Goal: Task Accomplishment & Management: Manage account settings

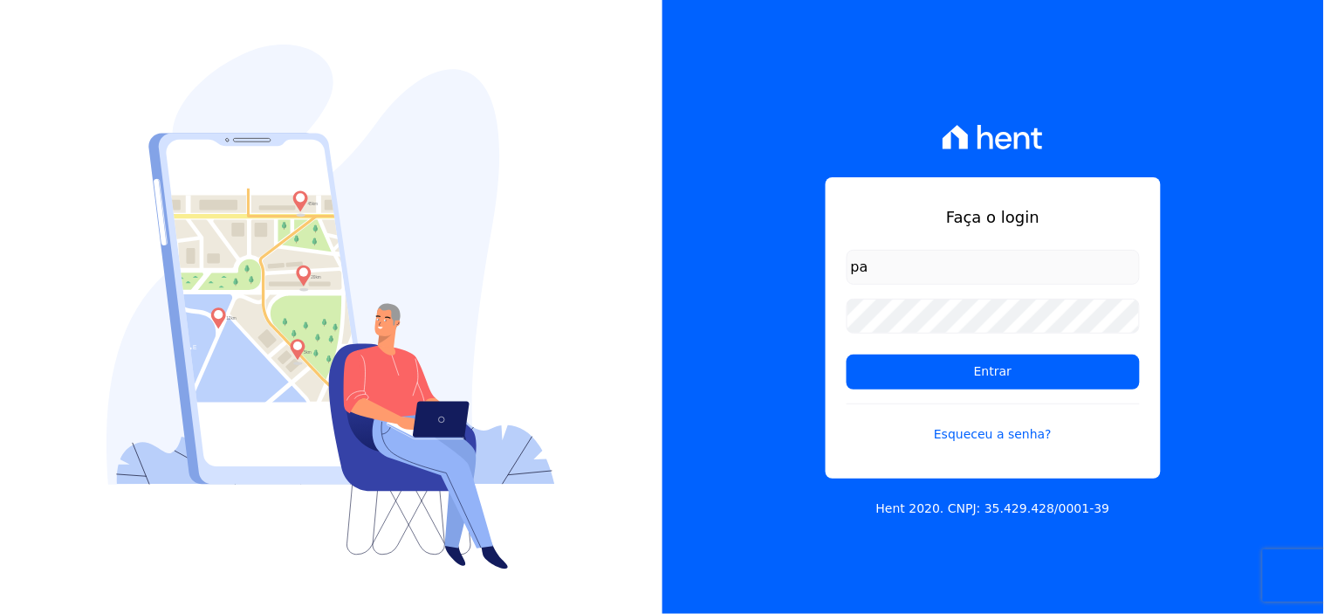
type input "p"
click at [1032, 263] on input "email" at bounding box center [993, 267] width 293 height 35
type input "[EMAIL_ADDRESS][DOMAIN_NAME]"
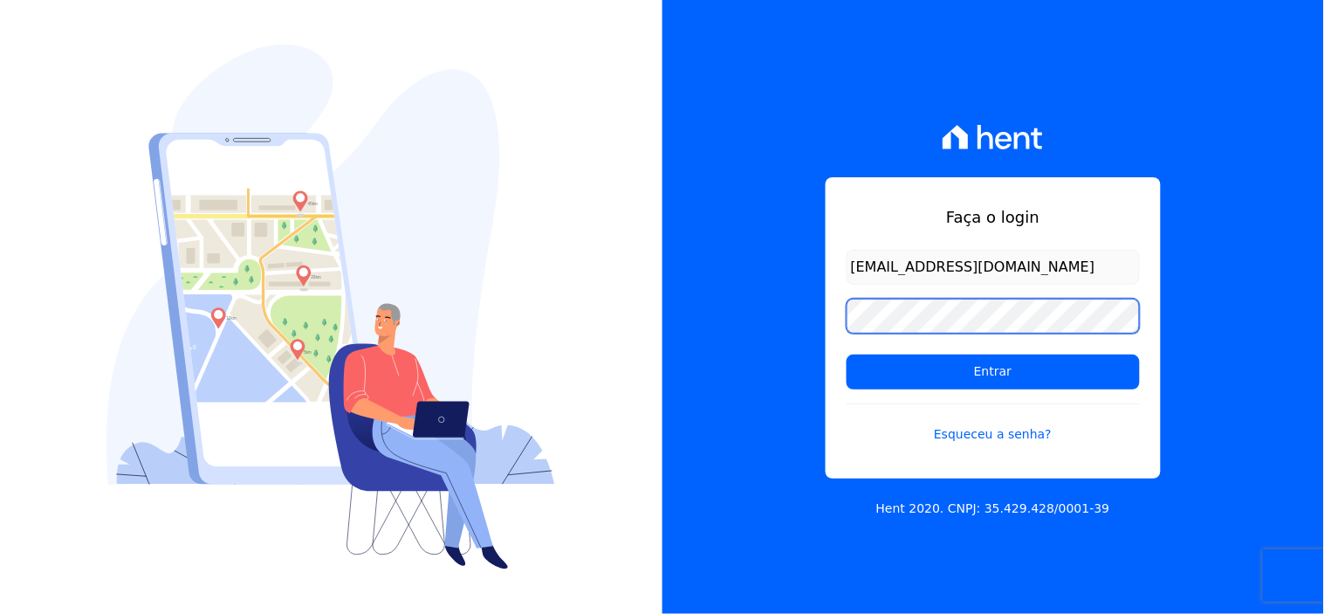
click at [847, 354] on input "Entrar" at bounding box center [993, 371] width 293 height 35
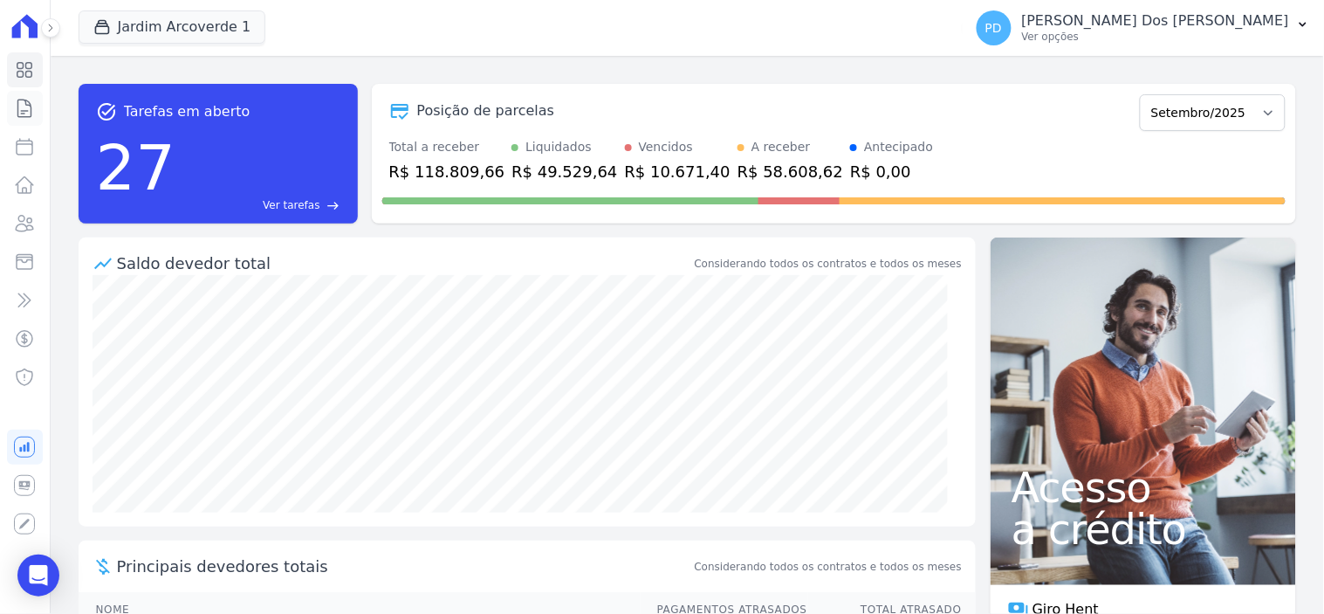
click at [29, 107] on icon at bounding box center [24, 108] width 21 height 21
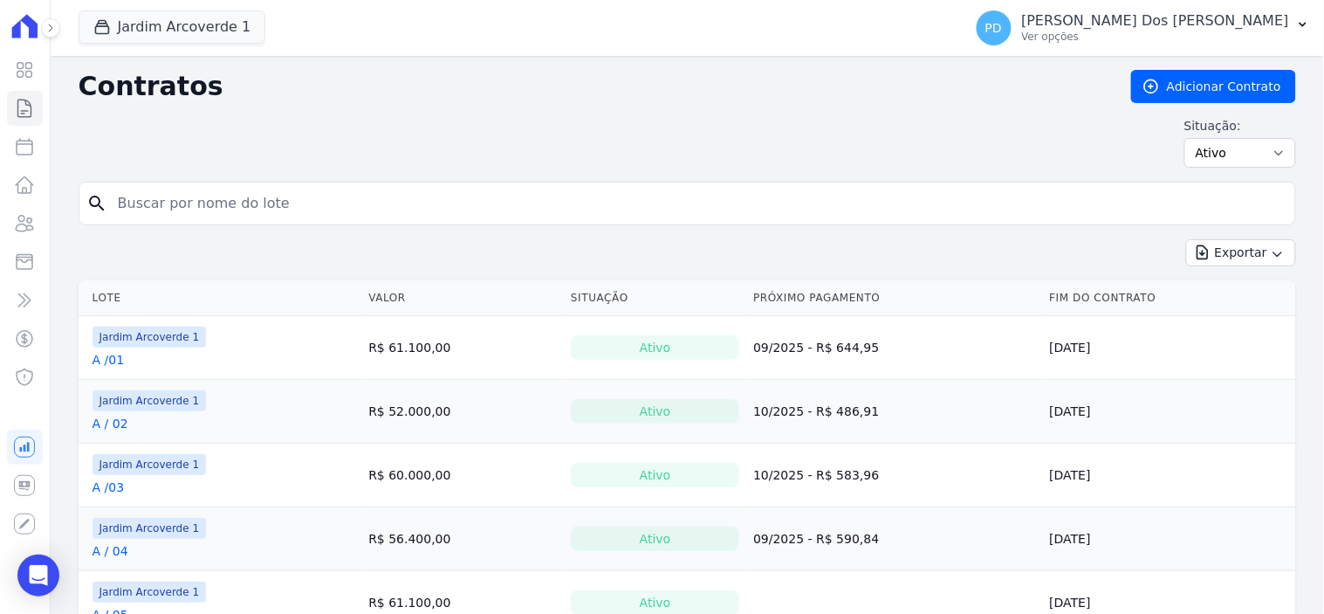
click at [455, 207] on input "search" at bounding box center [697, 203] width 1181 height 35
type input "a / 08"
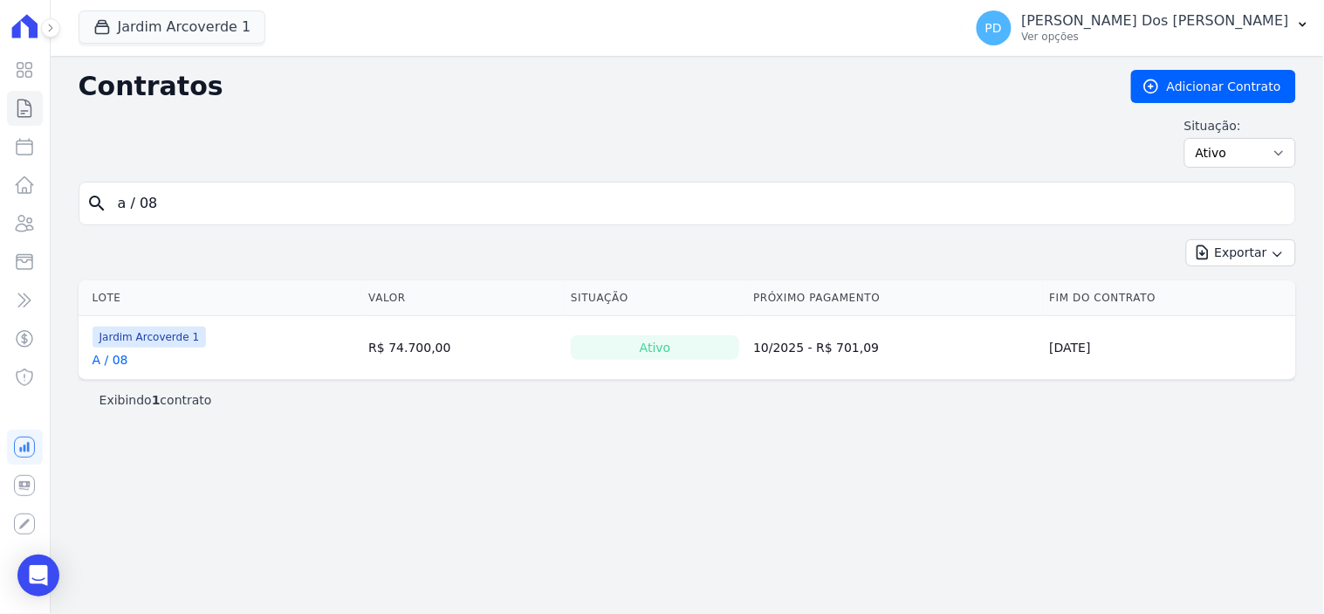
click at [111, 361] on link "A / 08" at bounding box center [111, 359] width 36 height 17
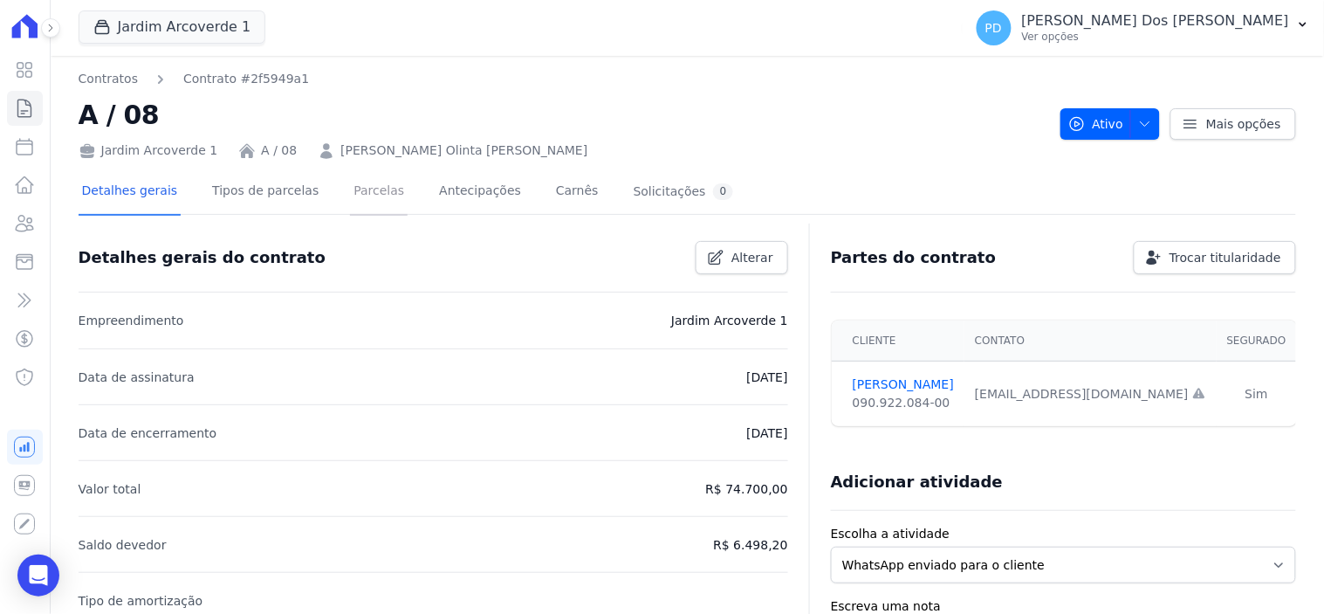
click at [350, 189] on link "Parcelas" at bounding box center [379, 192] width 58 height 46
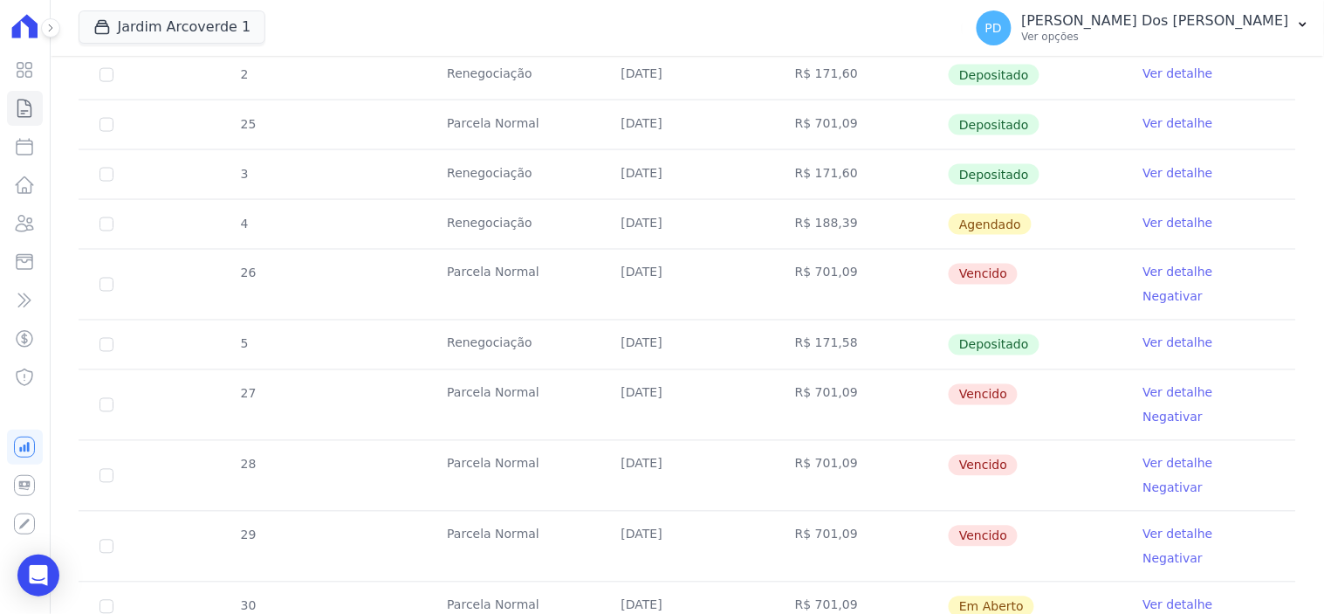
scroll to position [678, 0]
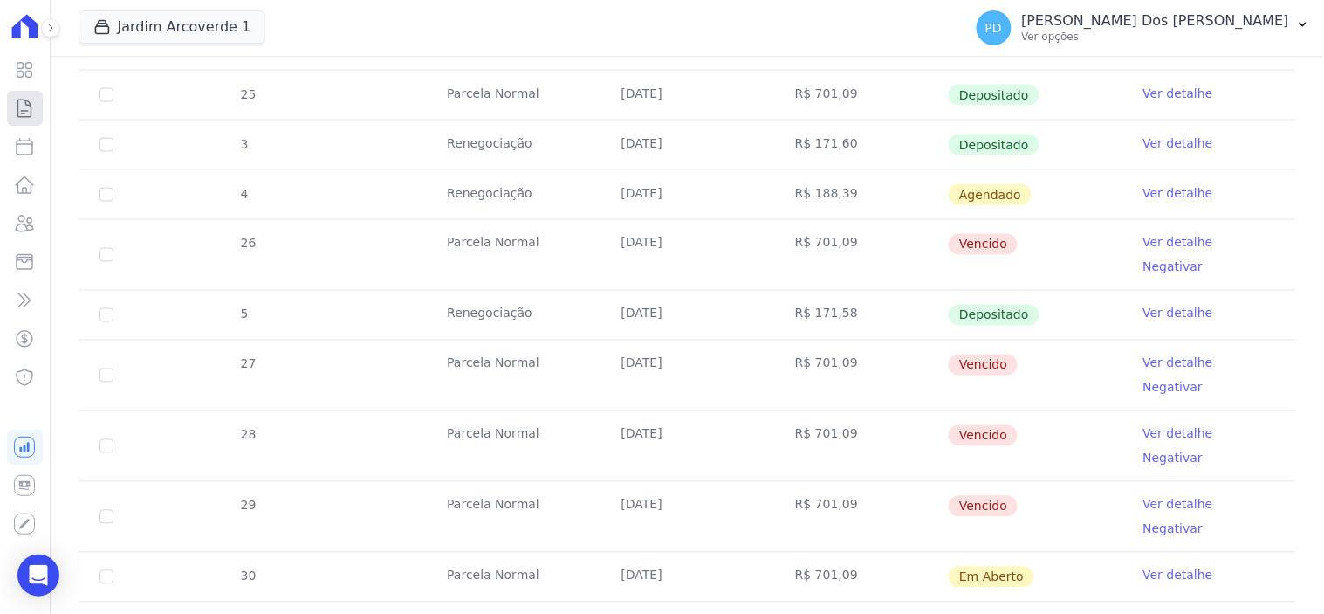
click at [19, 120] on link "Contratos" at bounding box center [25, 108] width 36 height 35
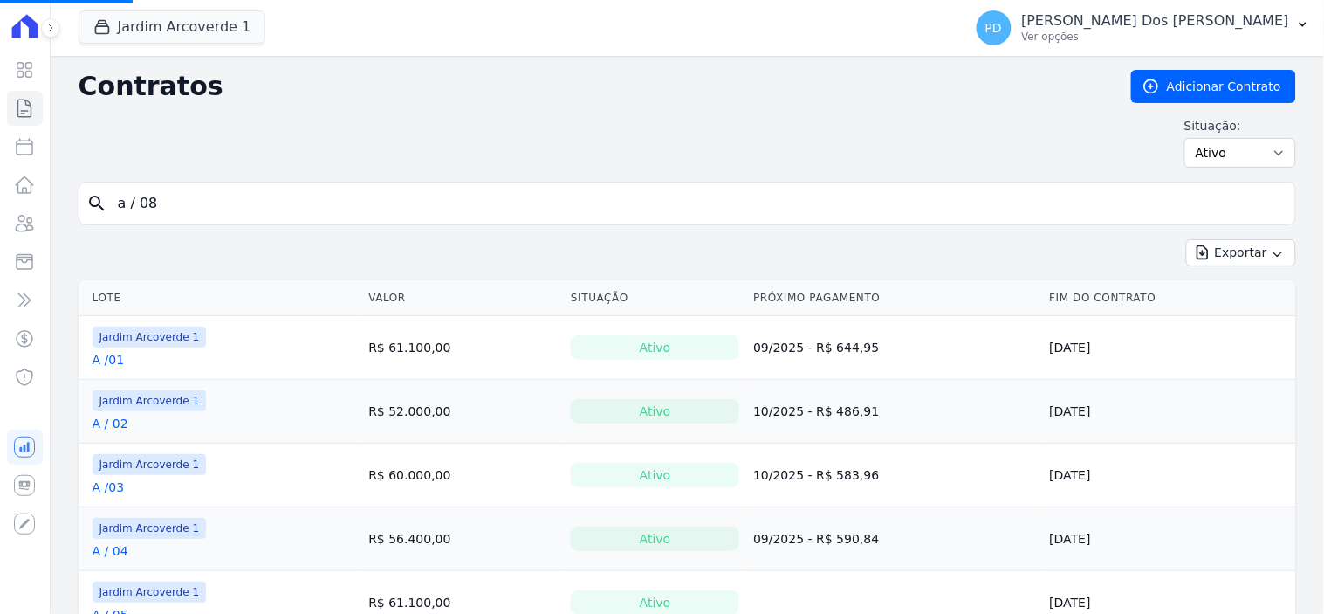
click at [222, 201] on input "a / 08" at bounding box center [697, 203] width 1181 height 35
drag, startPoint x: 208, startPoint y: 204, endPoint x: 120, endPoint y: 180, distance: 90.7
click at [102, 196] on div "search a / 08" at bounding box center [688, 204] width 1218 height 44
click at [138, 197] on input "search" at bounding box center [697, 203] width 1181 height 35
type input "k / 26"
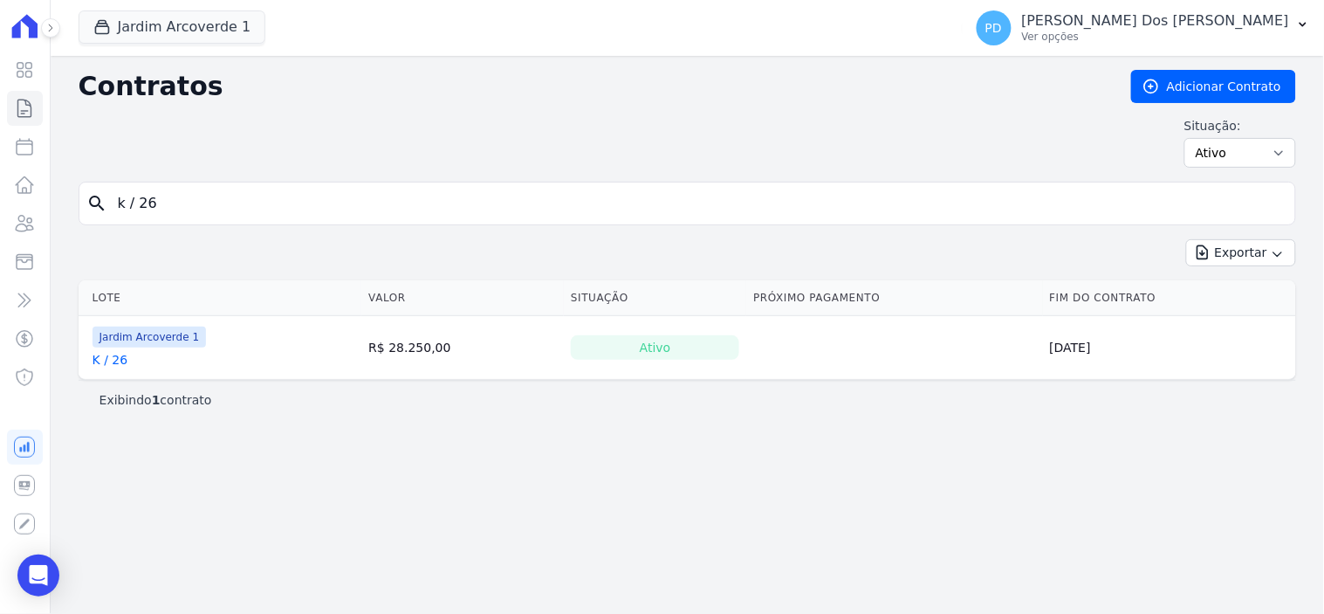
click at [114, 361] on link "K / 26" at bounding box center [111, 359] width 36 height 17
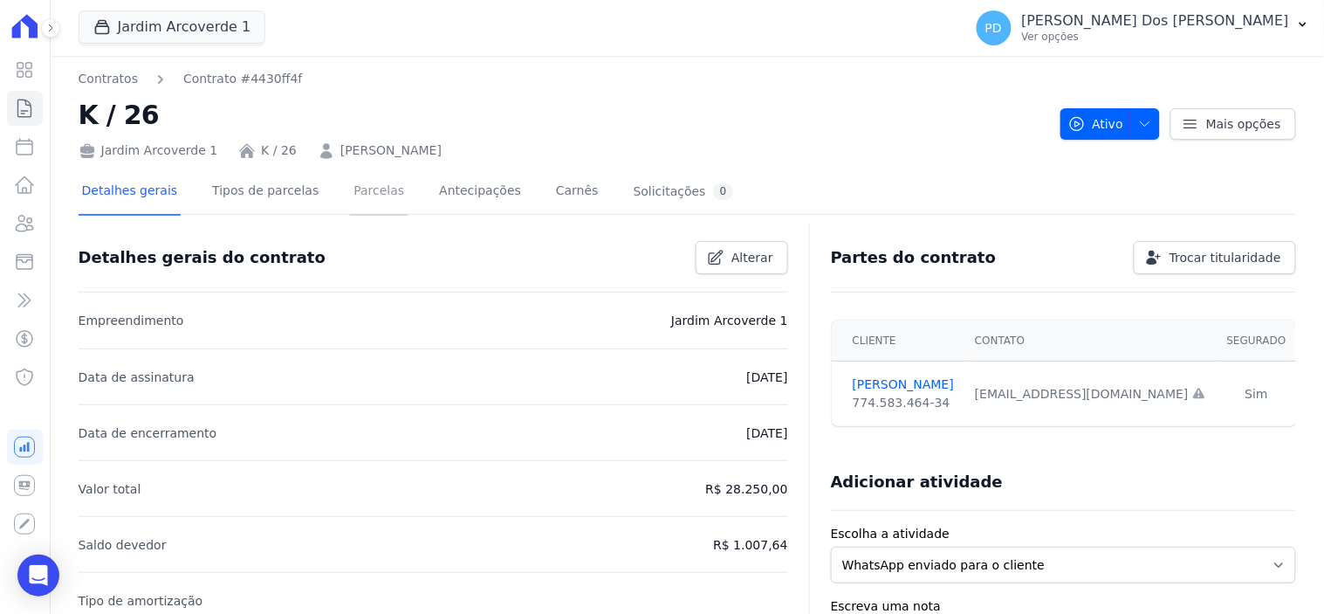
click at [368, 187] on link "Parcelas" at bounding box center [379, 192] width 58 height 46
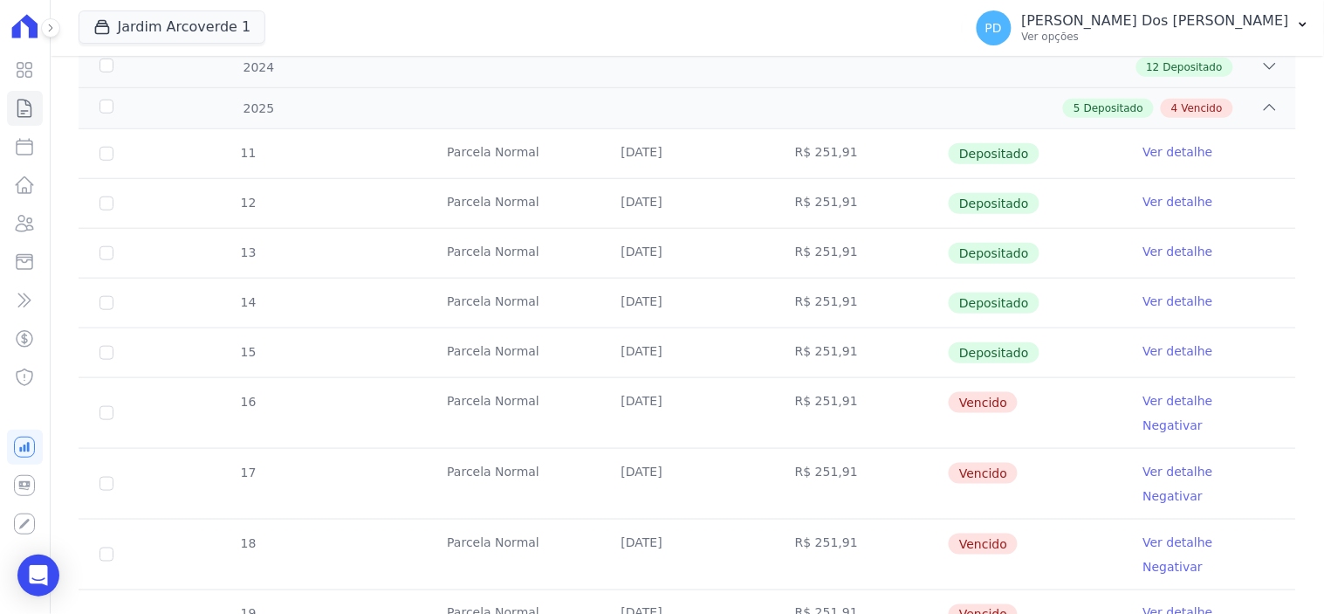
scroll to position [335, 0]
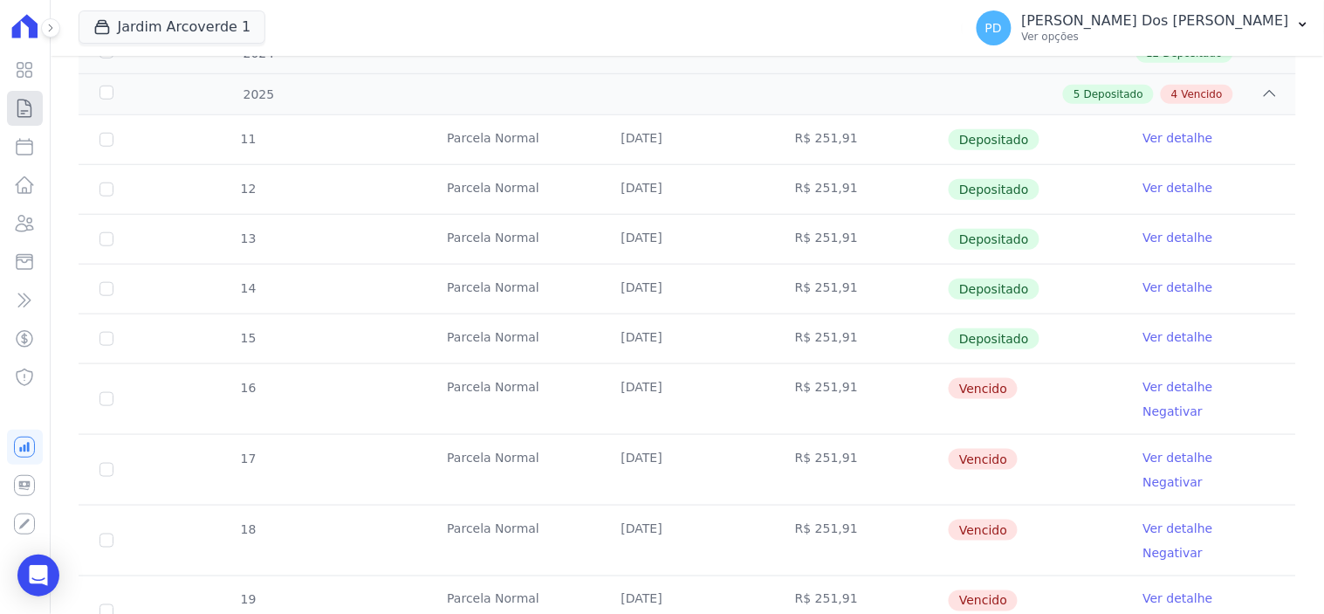
click at [21, 108] on icon at bounding box center [24, 108] width 21 height 21
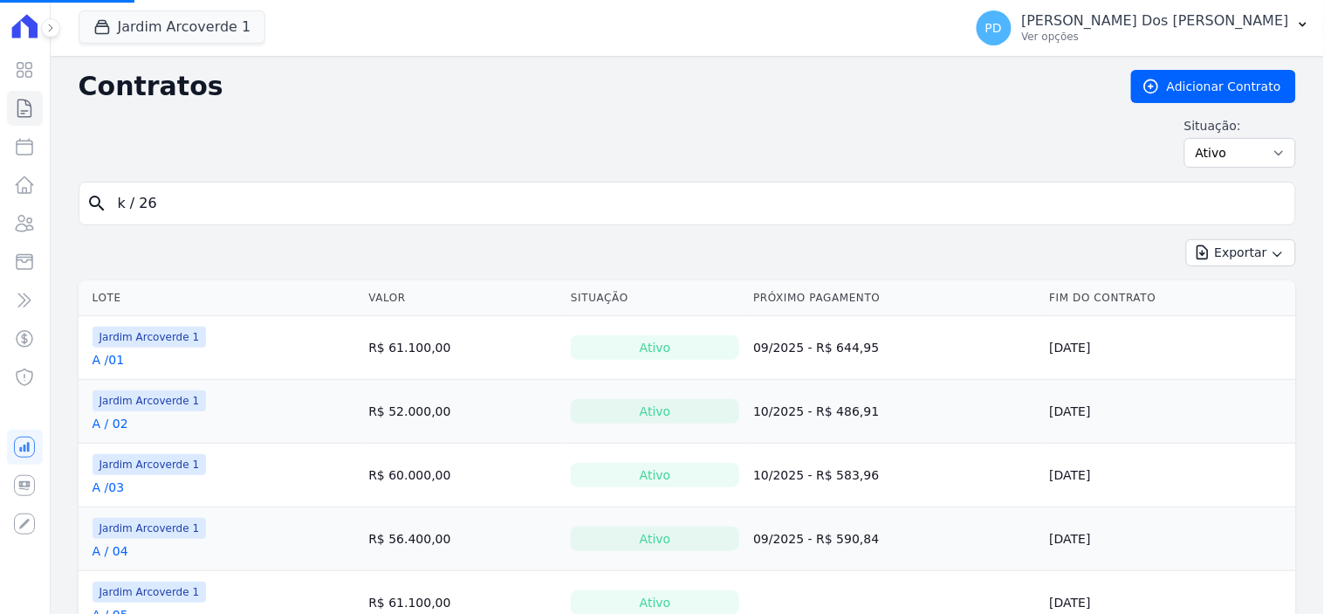
drag, startPoint x: 196, startPoint y: 206, endPoint x: 94, endPoint y: 213, distance: 102.4
click at [94, 213] on div "search k / 26" at bounding box center [688, 204] width 1218 height 44
click at [405, 210] on input "search" at bounding box center [697, 203] width 1181 height 35
type input "i / 14"
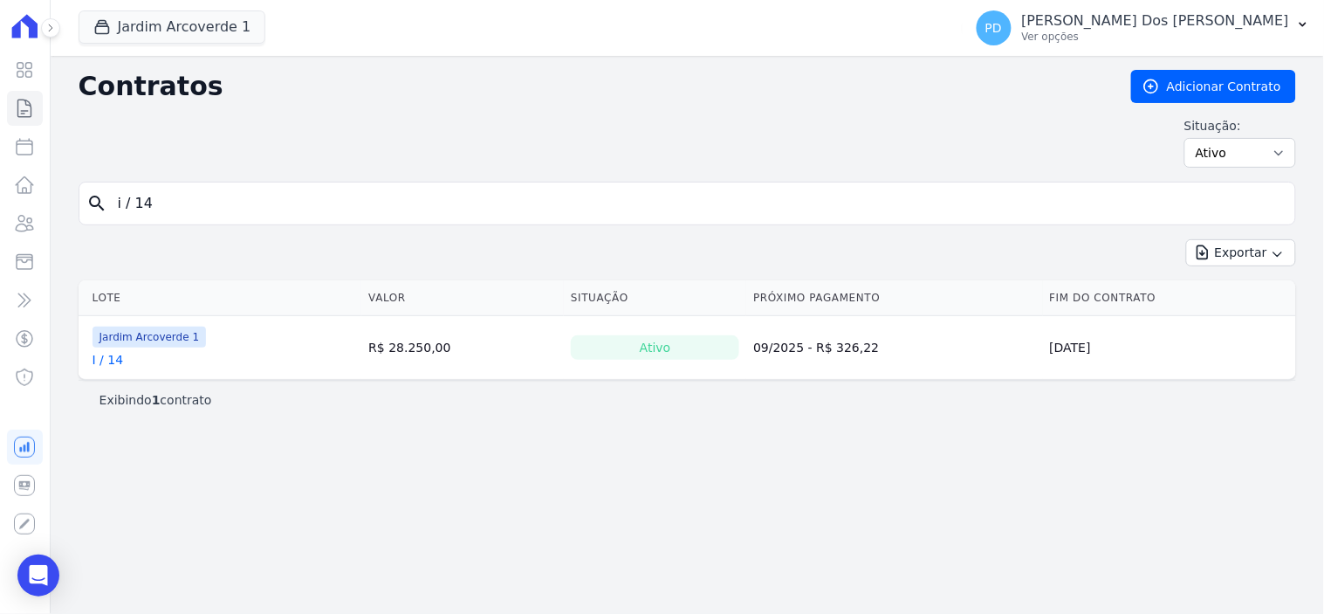
click at [111, 361] on link "I / 14" at bounding box center [108, 359] width 31 height 17
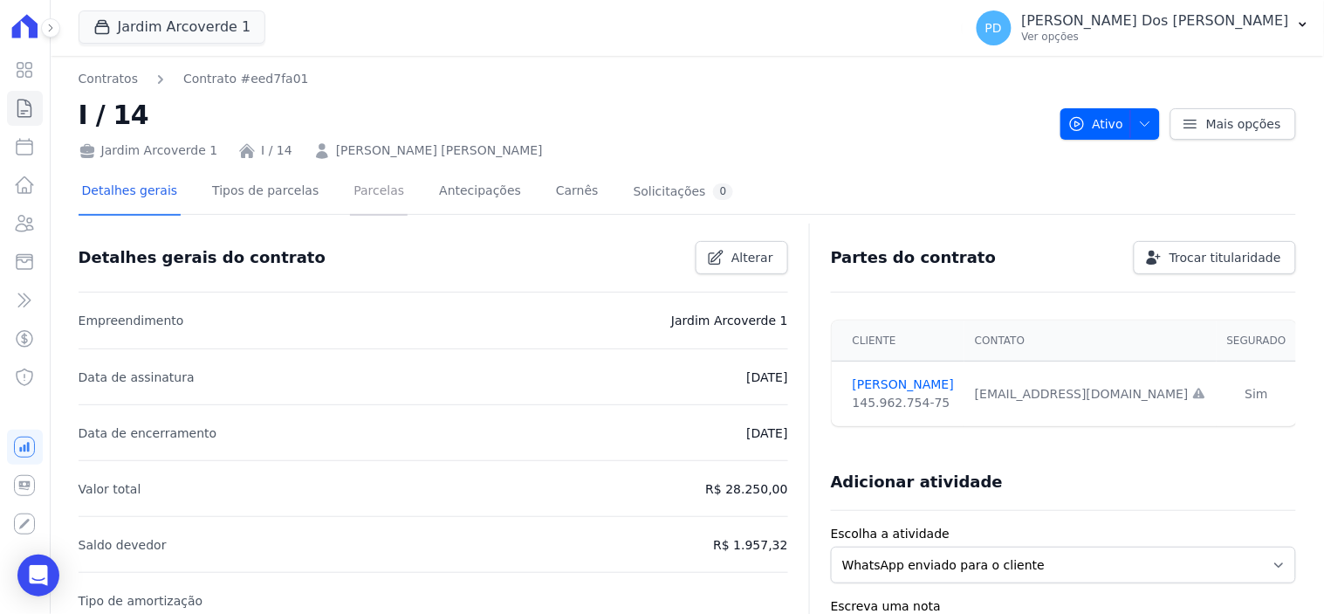
click at [350, 182] on link "Parcelas" at bounding box center [379, 192] width 58 height 46
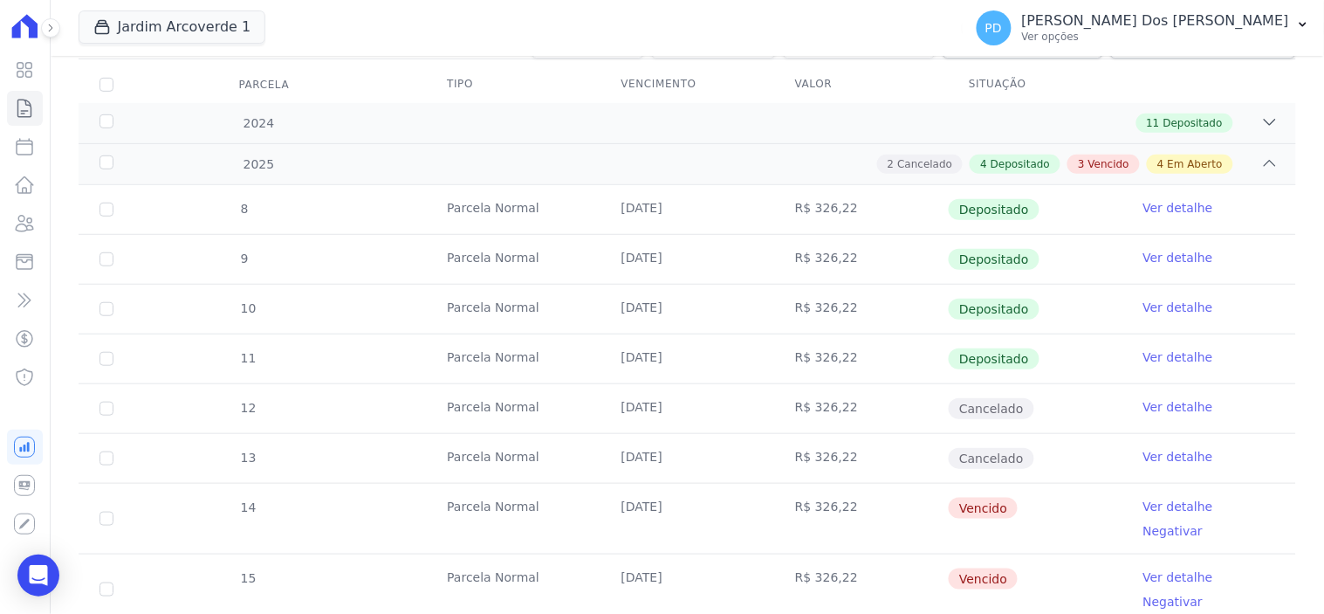
scroll to position [484, 0]
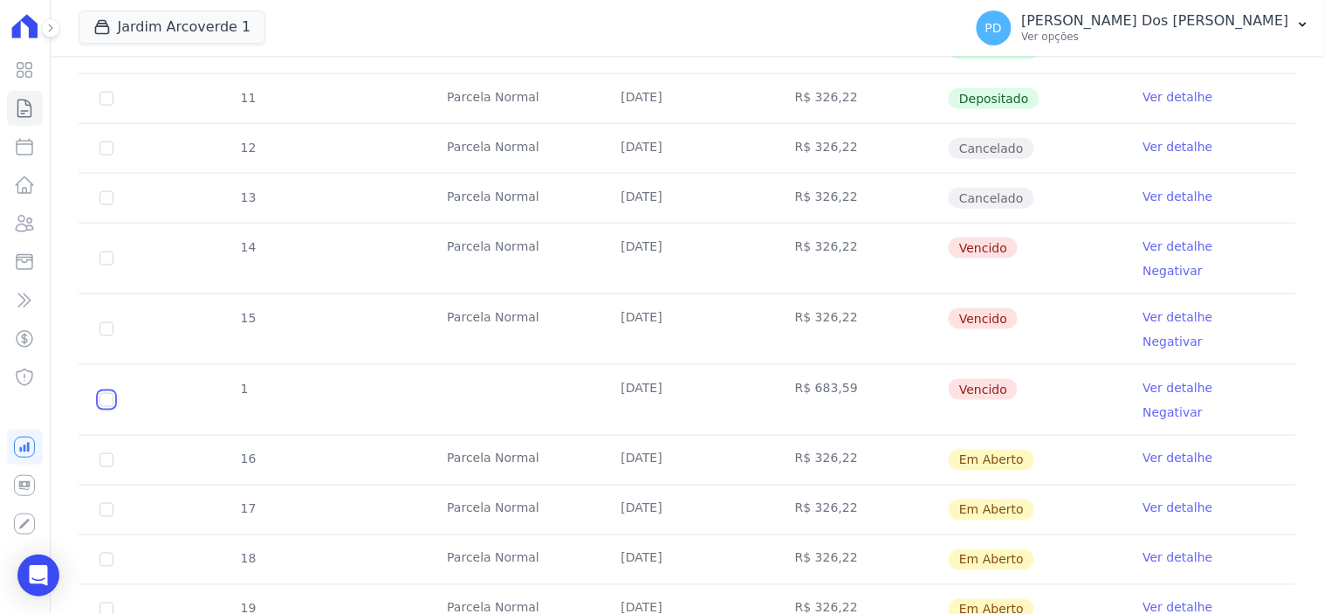
click at [100, 393] on input "checkbox" at bounding box center [107, 400] width 14 height 14
checkbox input "true"
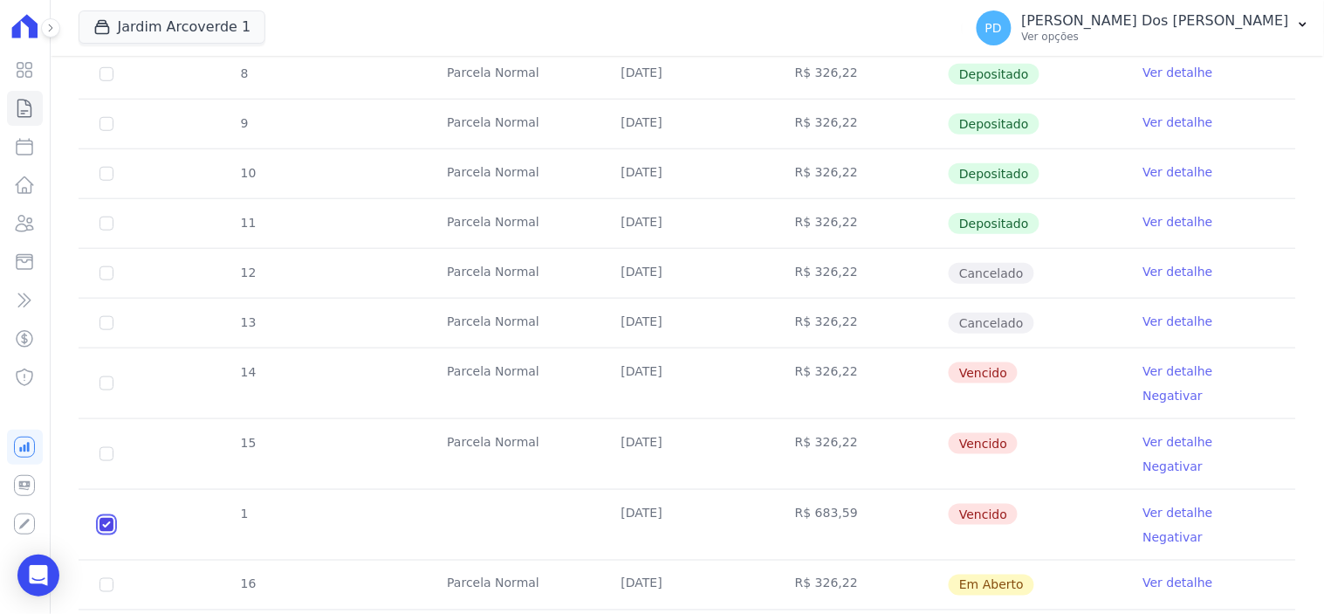
scroll to position [291, 0]
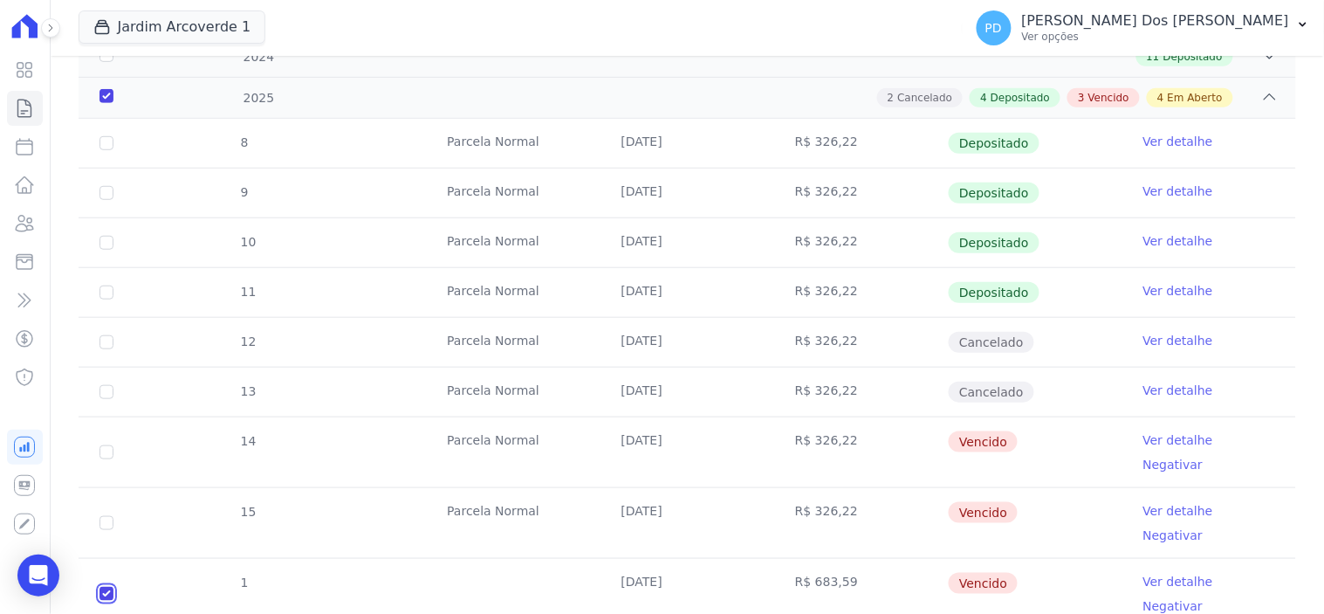
click at [103, 587] on input "checkbox" at bounding box center [107, 594] width 14 height 14
checkbox input "false"
click at [28, 99] on icon at bounding box center [24, 108] width 21 height 21
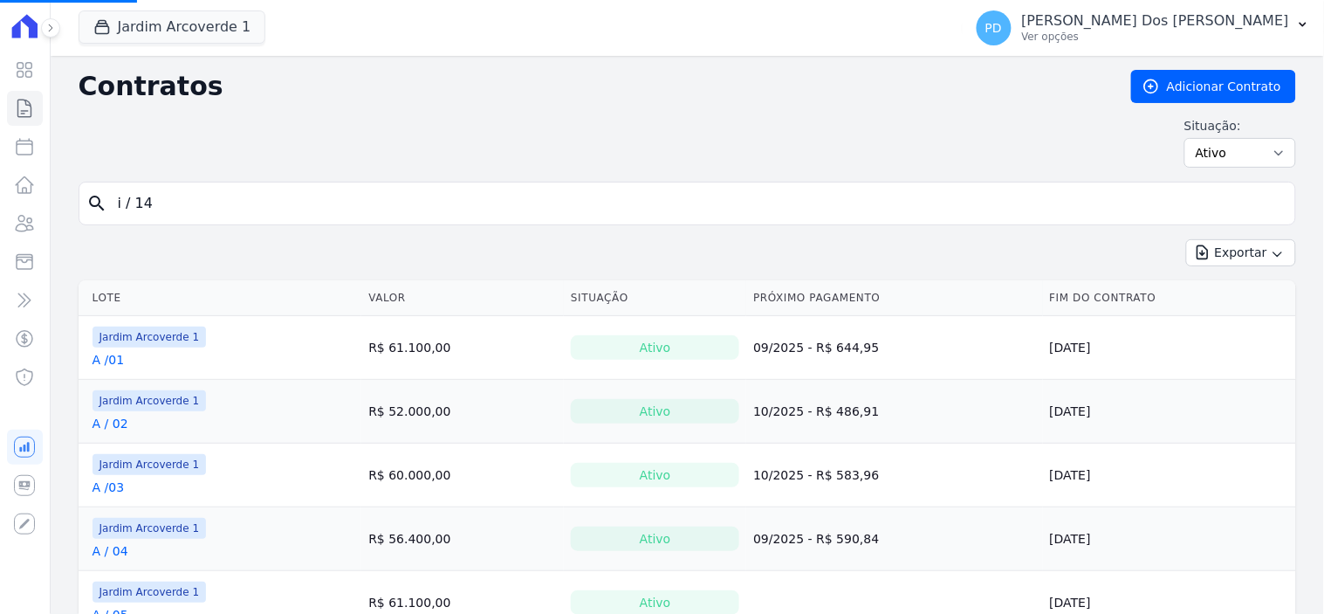
click at [207, 206] on input "i / 14" at bounding box center [697, 203] width 1181 height 35
click at [208, 208] on input "i / 14" at bounding box center [697, 203] width 1181 height 35
click at [150, 210] on input "search" at bounding box center [697, 203] width 1181 height 35
type input "k / 07"
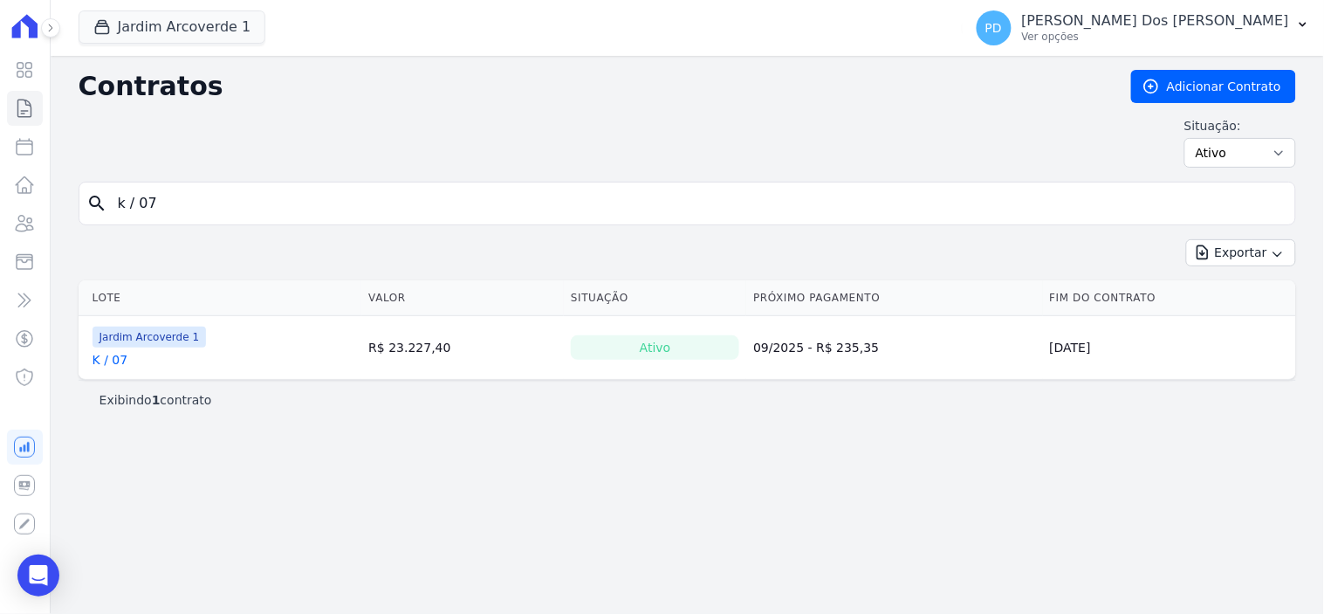
click at [115, 361] on link "K / 07" at bounding box center [111, 359] width 36 height 17
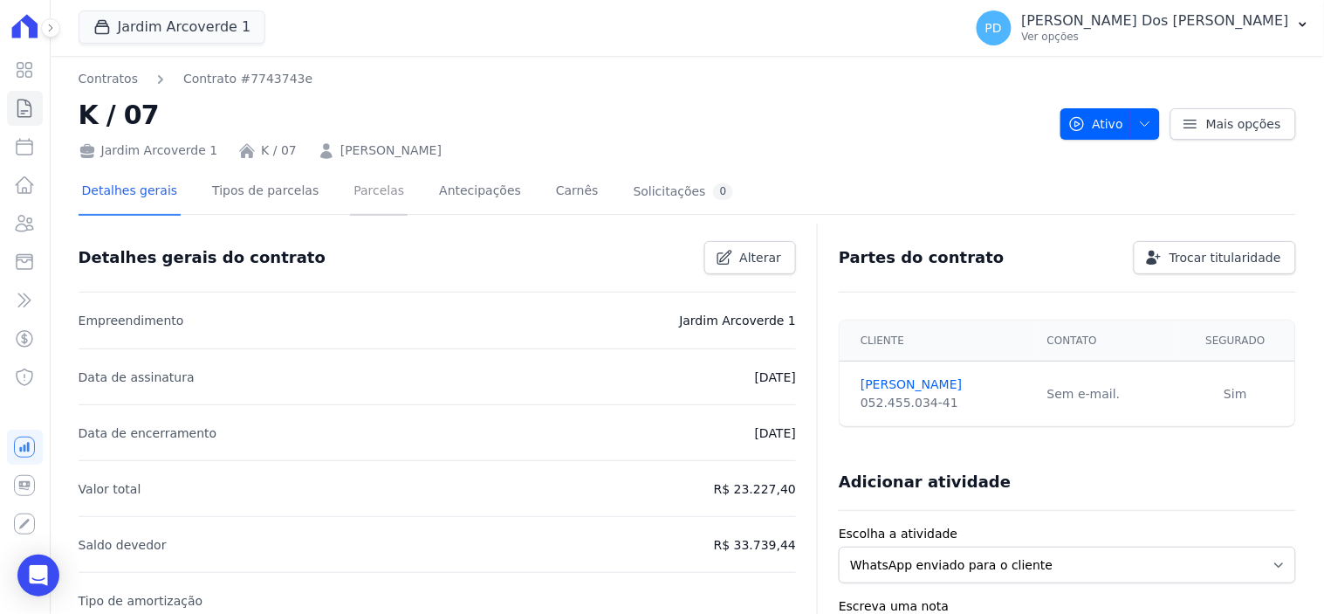
click at [361, 189] on link "Parcelas" at bounding box center [379, 192] width 58 height 46
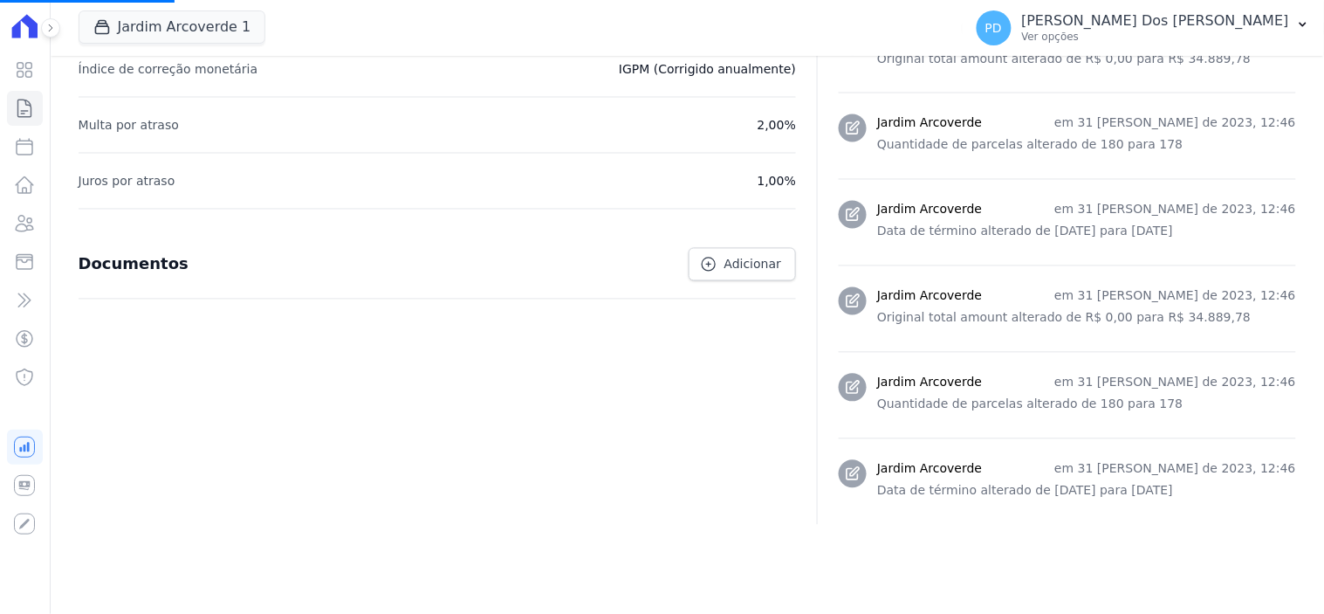
scroll to position [825, 0]
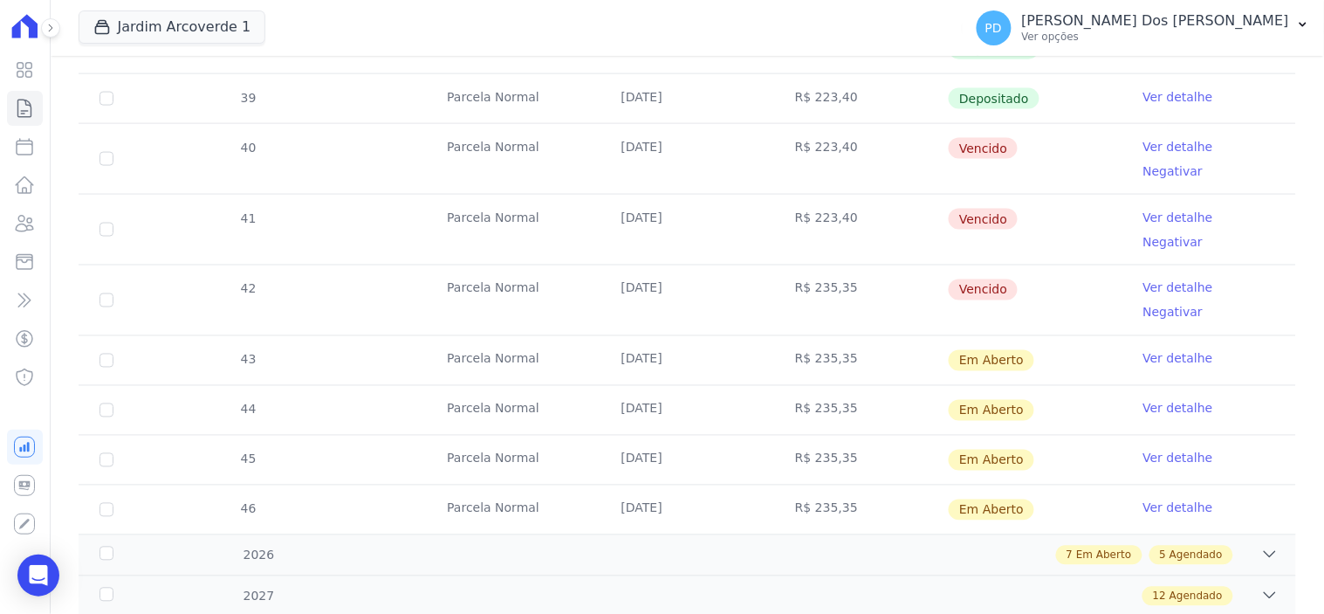
scroll to position [581, 0]
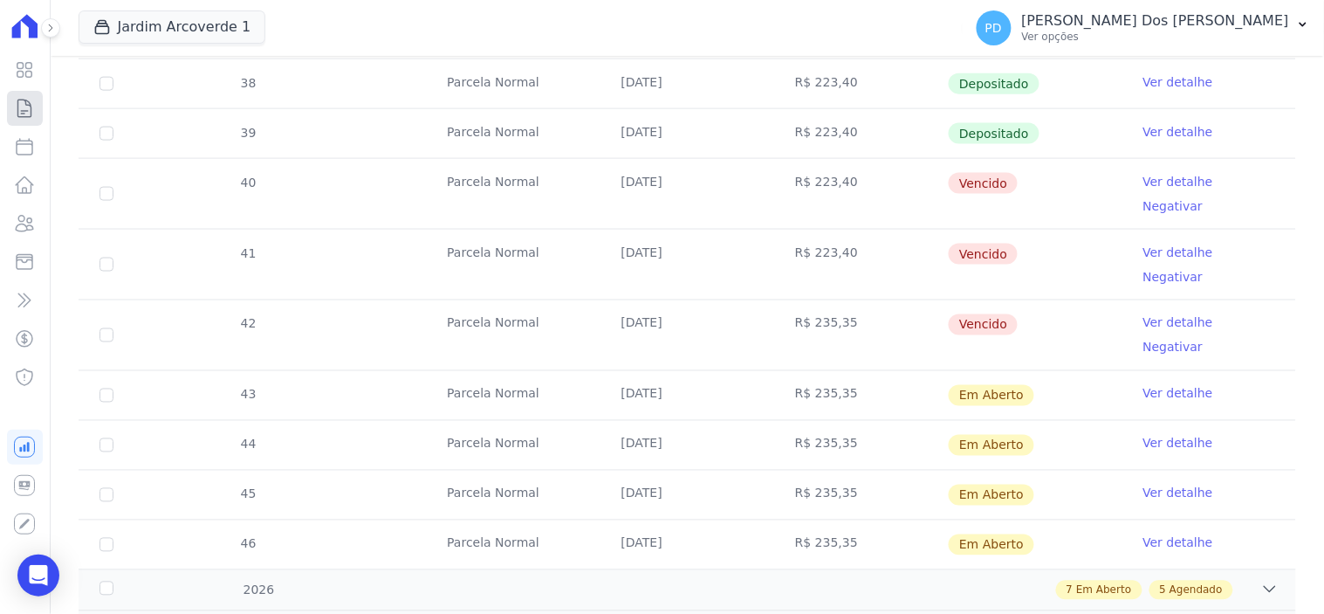
click at [19, 107] on icon at bounding box center [24, 108] width 21 height 21
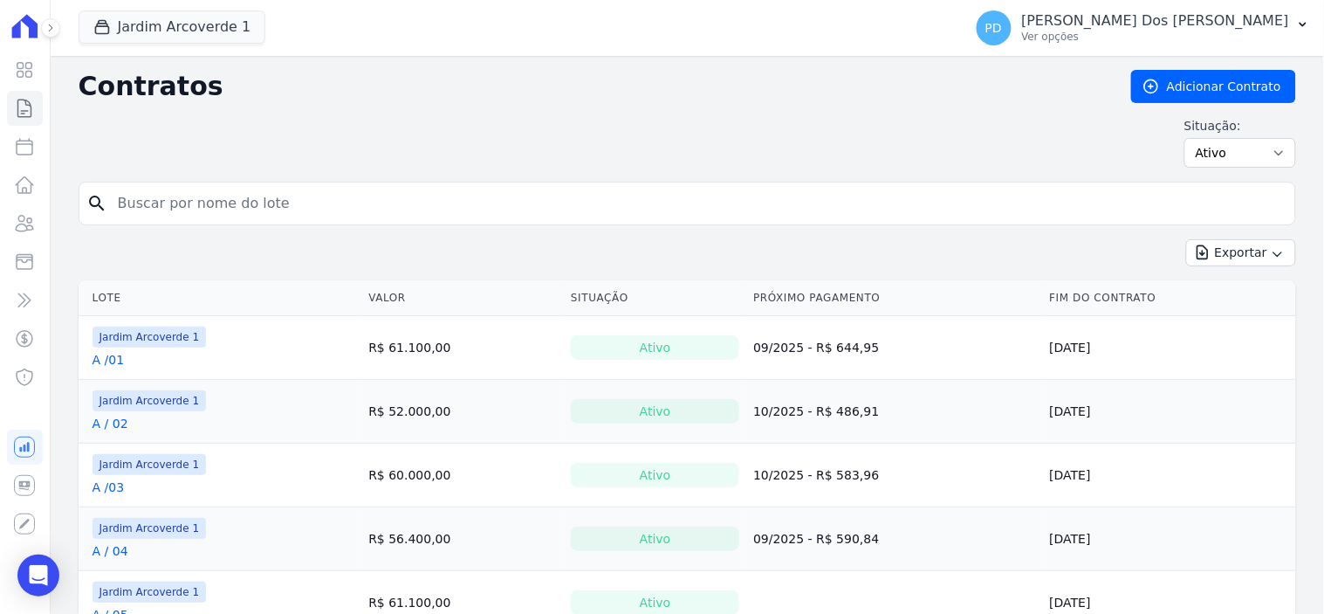
click at [206, 203] on input "search" at bounding box center [697, 203] width 1181 height 35
click at [373, 203] on input "search" at bounding box center [697, 203] width 1181 height 35
type input "h / 28"
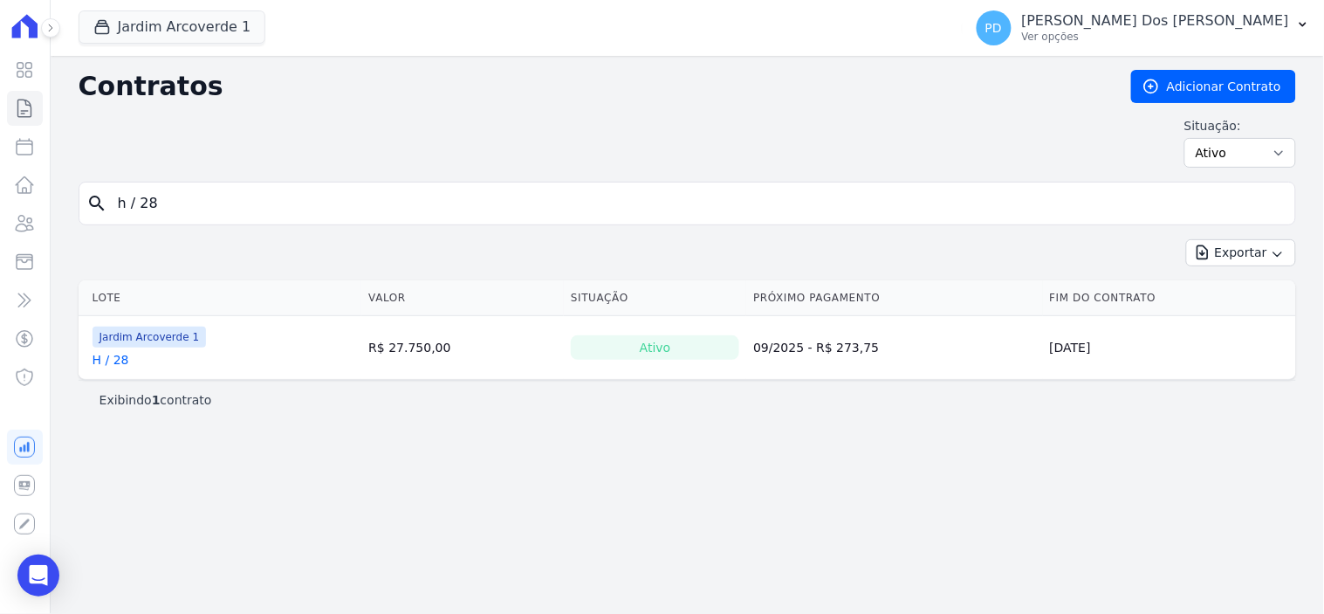
click at [111, 361] on link "H / 28" at bounding box center [111, 359] width 37 height 17
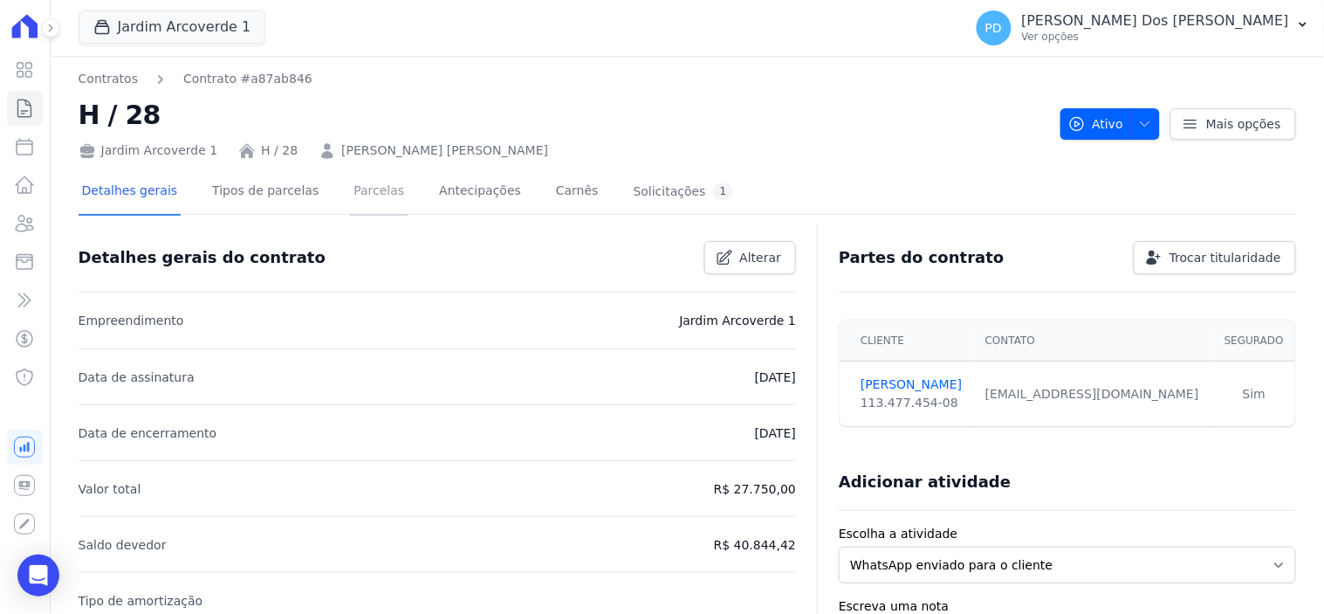
click at [354, 192] on link "Parcelas" at bounding box center [379, 192] width 58 height 46
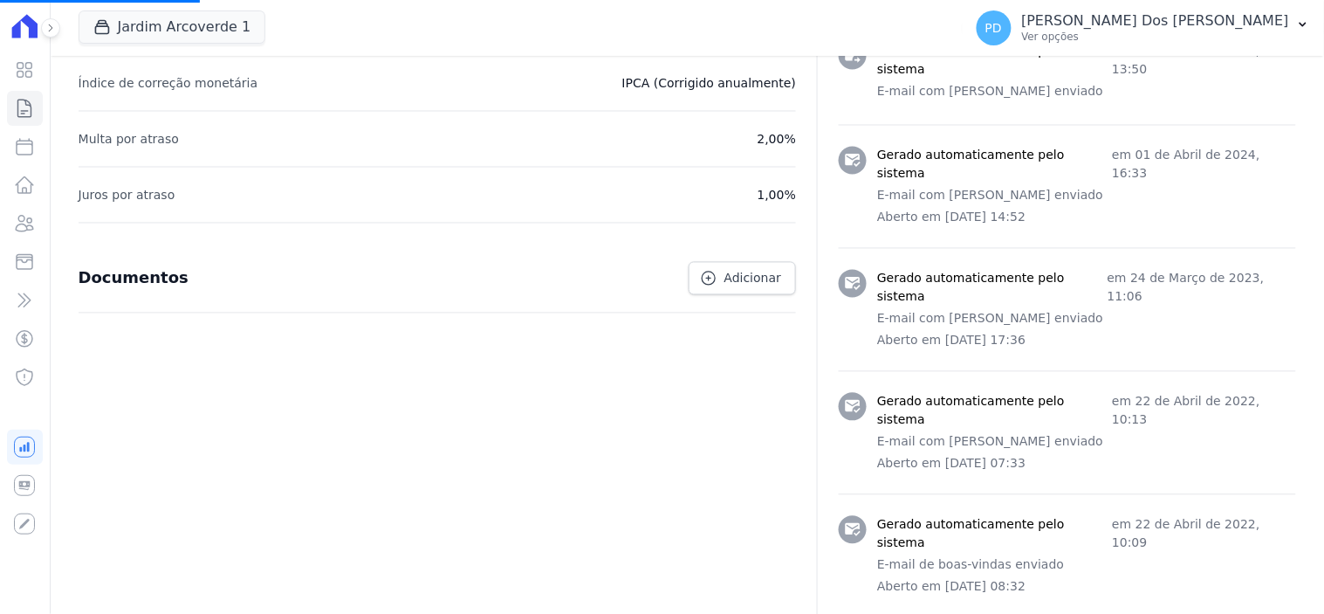
scroll to position [813, 0]
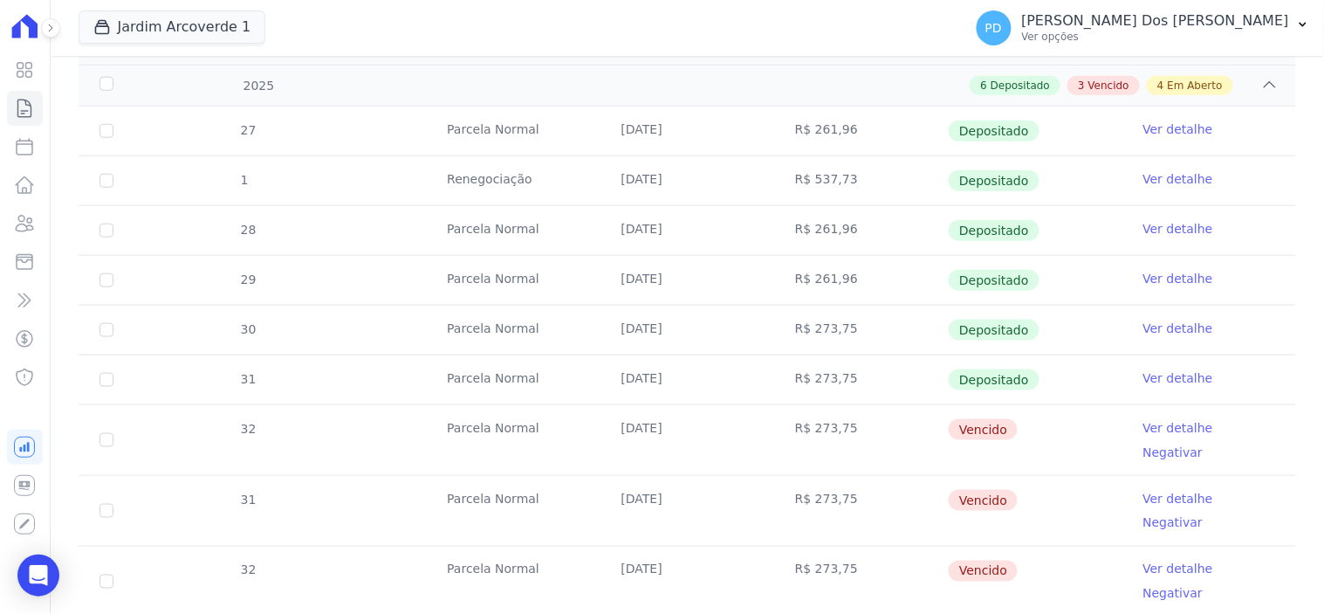
scroll to position [388, 0]
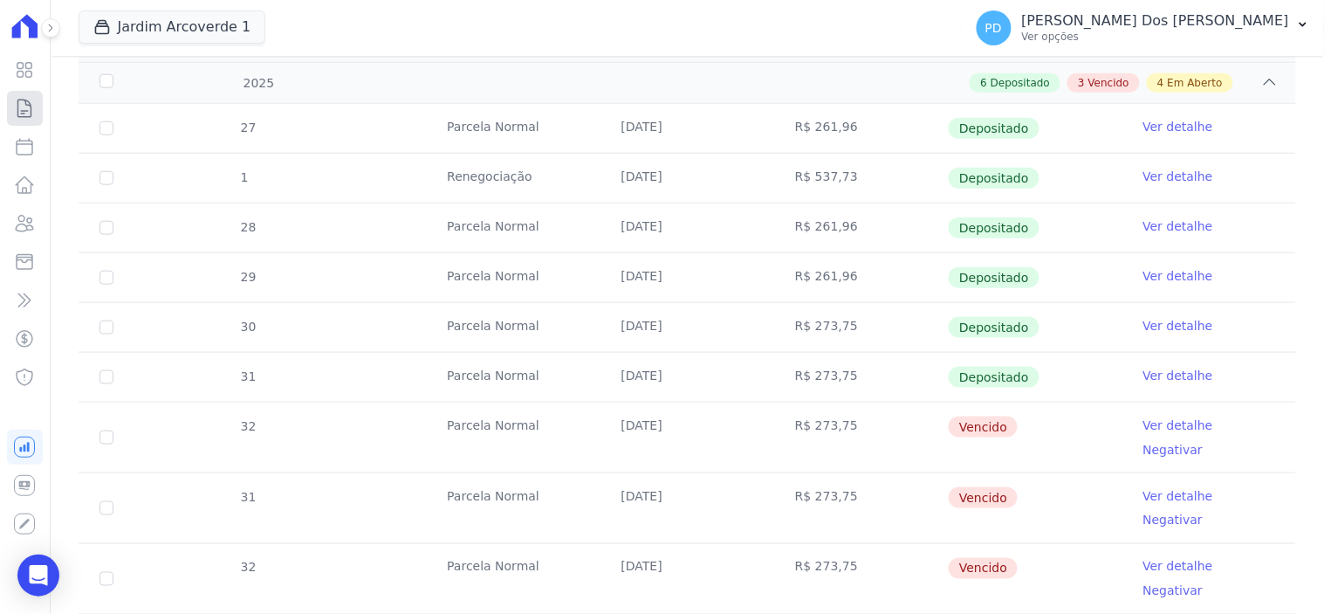
click at [12, 108] on link "Contratos" at bounding box center [25, 108] width 36 height 35
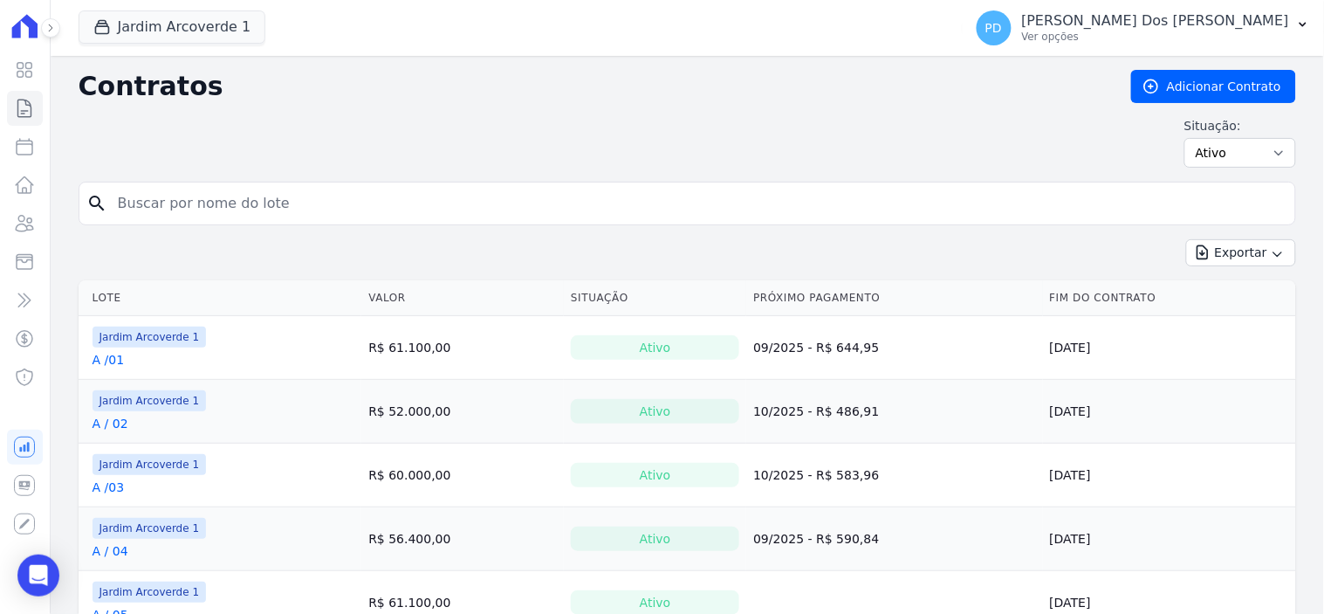
click at [192, 203] on input "search" at bounding box center [697, 203] width 1181 height 35
type input "h / 07"
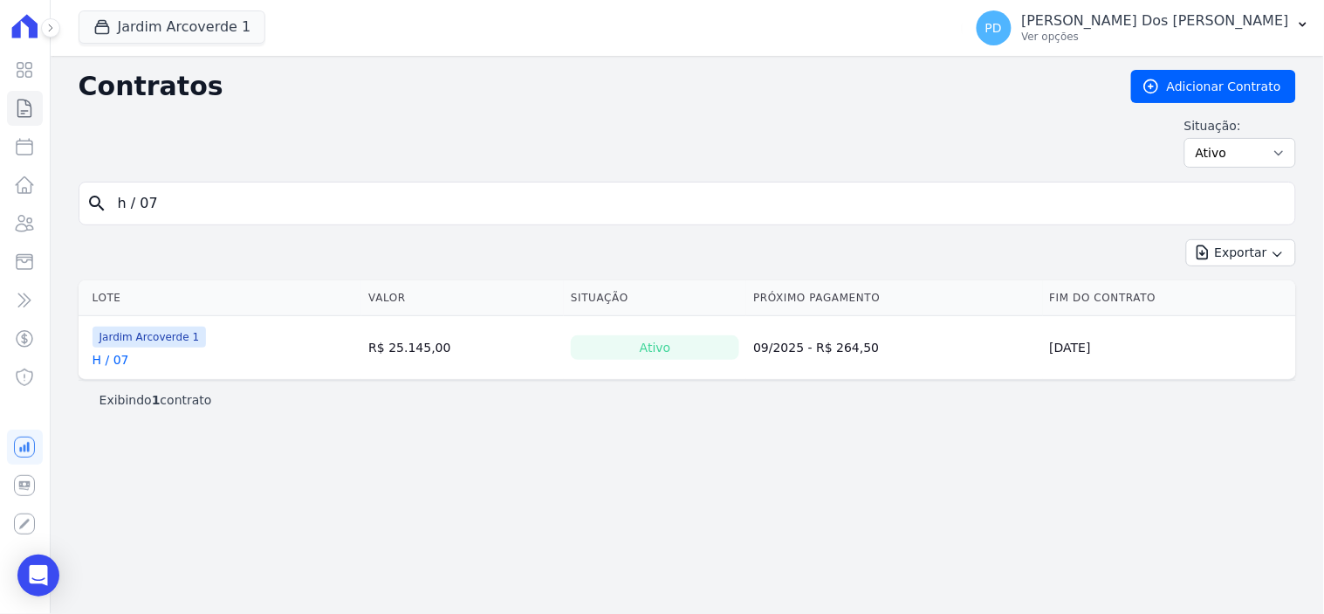
click at [117, 360] on link "H / 07" at bounding box center [111, 359] width 37 height 17
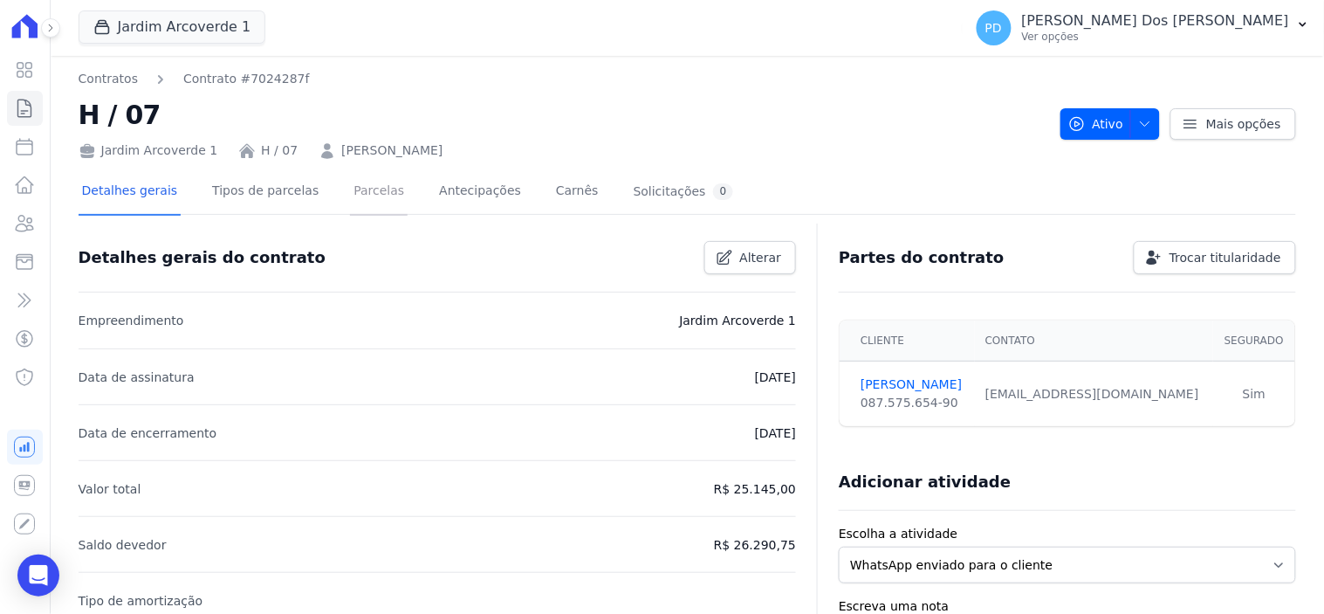
click at [359, 187] on link "Parcelas" at bounding box center [379, 192] width 58 height 46
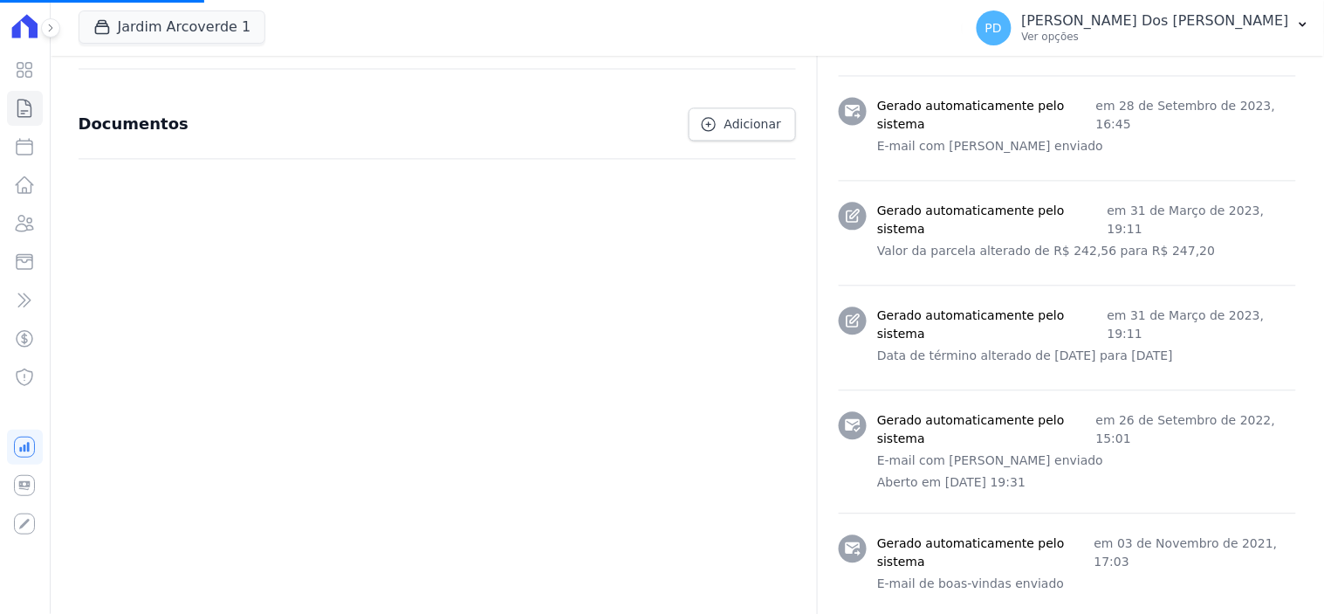
scroll to position [888, 0]
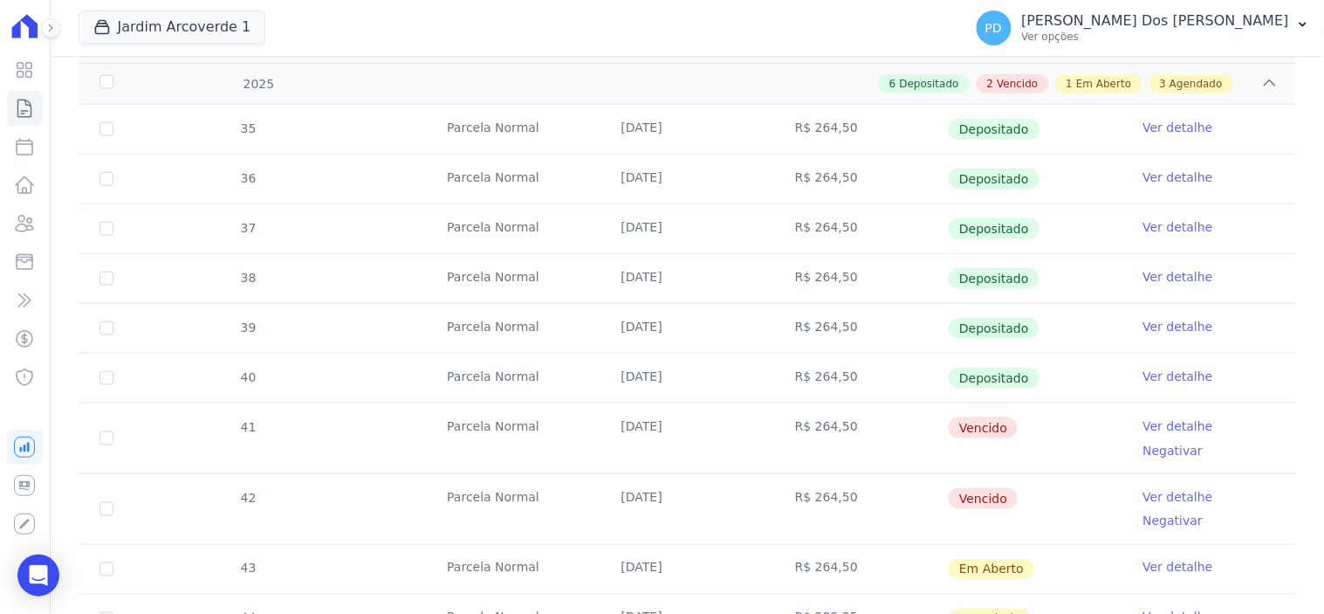
scroll to position [388, 0]
click at [31, 112] on icon at bounding box center [24, 108] width 13 height 17
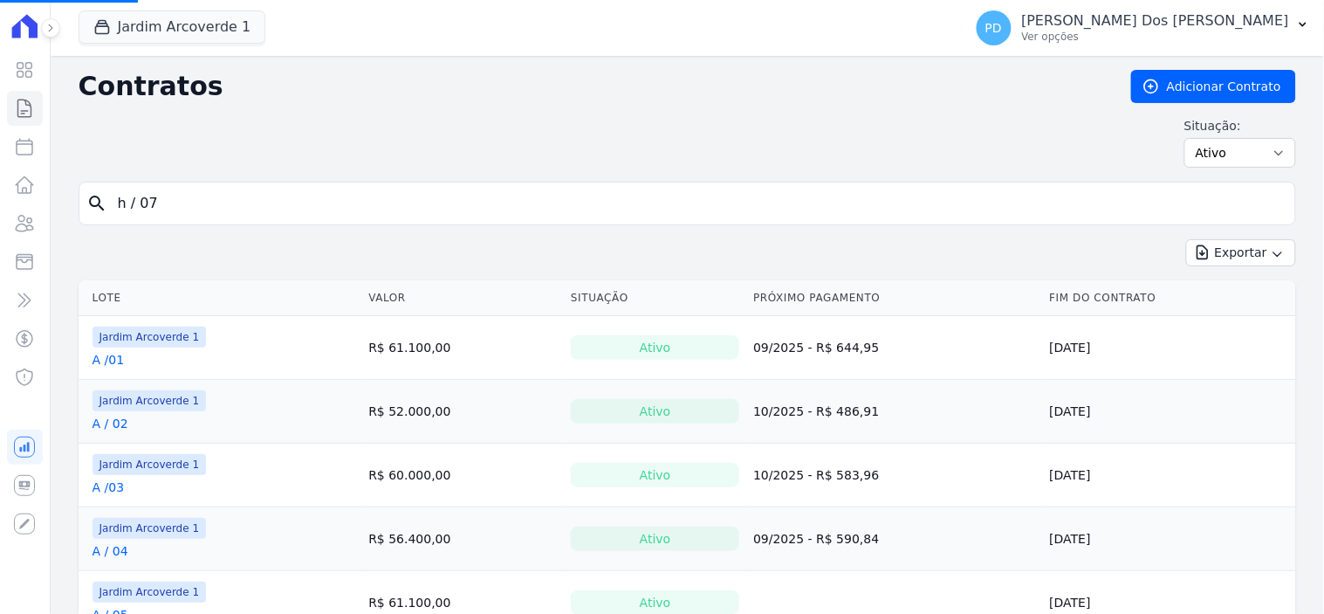
click at [230, 204] on input "h / 07" at bounding box center [697, 203] width 1181 height 35
click at [233, 203] on input "search" at bounding box center [697, 203] width 1181 height 35
type input "c / 12"
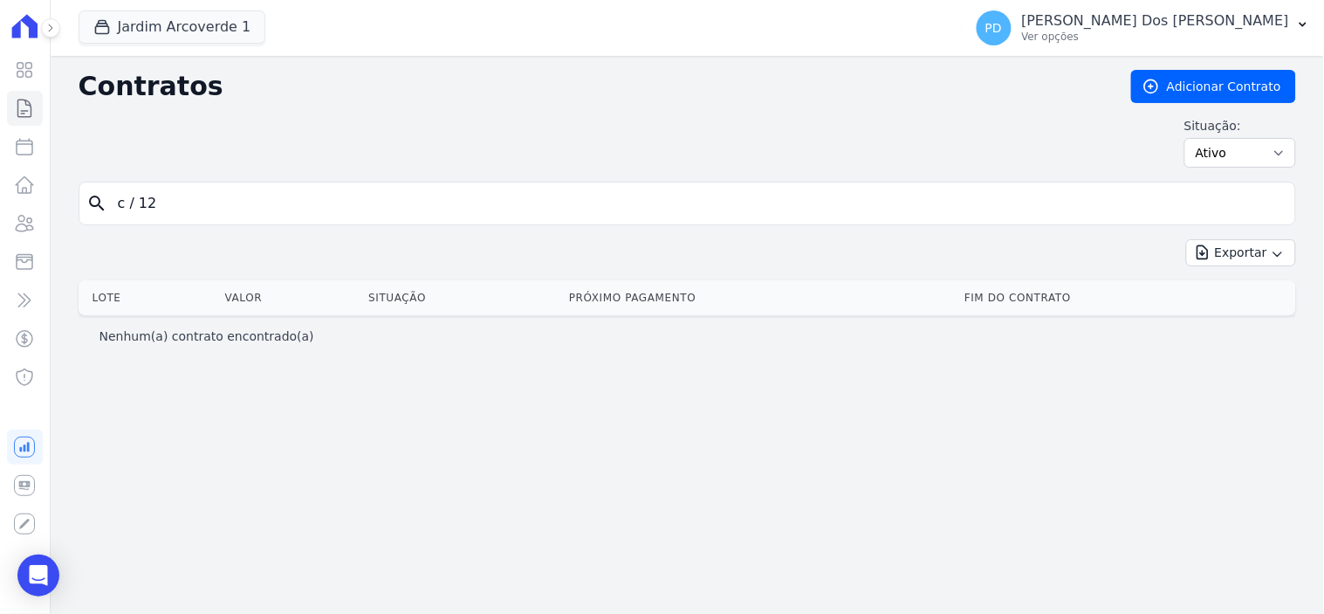
click at [140, 210] on input "c / 12" at bounding box center [697, 203] width 1181 height 35
type input "c /12"
click at [190, 24] on button "Jardim Arcoverde 1" at bounding box center [173, 26] width 188 height 33
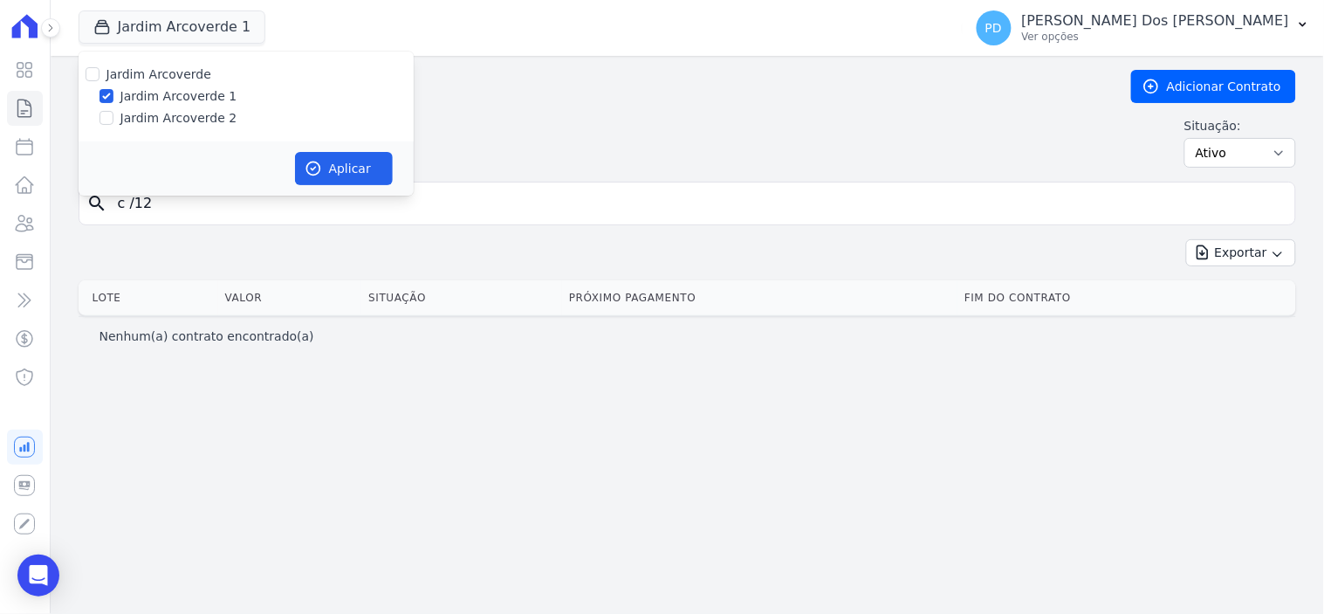
click at [155, 103] on label "Jardim Arcoverde 1" at bounding box center [178, 96] width 117 height 18
click at [113, 103] on input "Jardim Arcoverde 1" at bounding box center [107, 96] width 14 height 14
checkbox input "false"
click at [168, 123] on label "Jardim Arcoverde 2" at bounding box center [178, 118] width 117 height 18
click at [113, 123] on input "Jardim Arcoverde 2" at bounding box center [107, 118] width 14 height 14
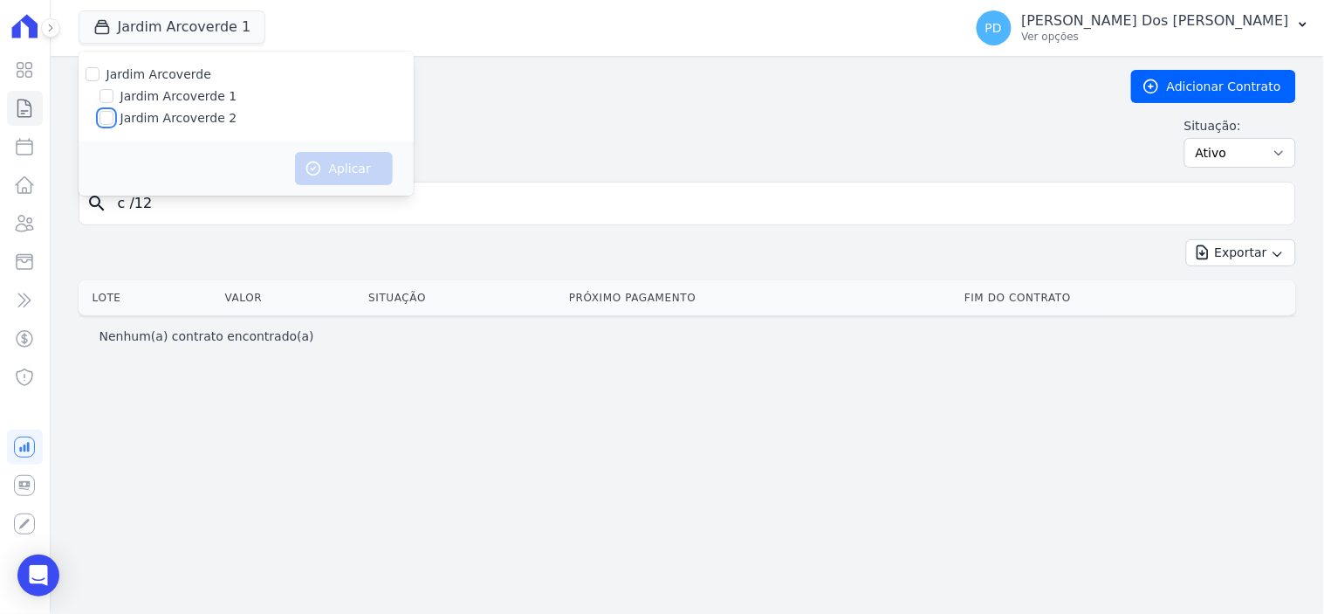
checkbox input "true"
click at [318, 164] on icon "button" at bounding box center [312, 168] width 13 height 13
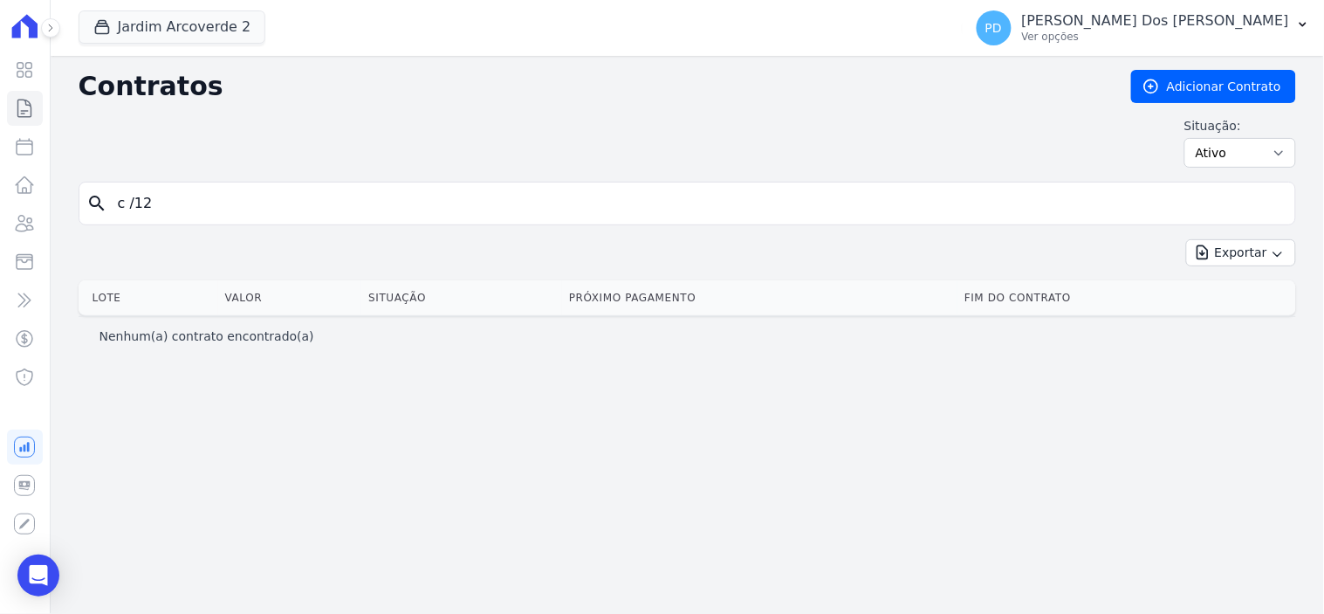
click at [134, 203] on input "c /12" at bounding box center [697, 203] width 1181 height 35
type input "c / 12"
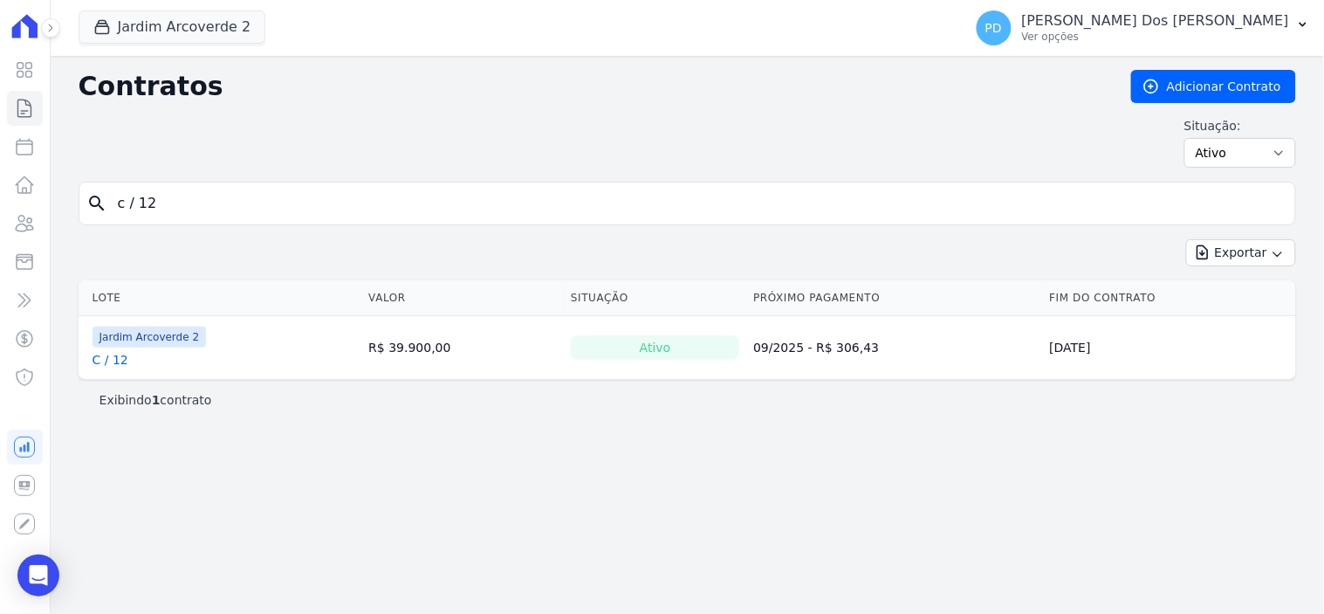
click at [111, 364] on link "C / 12" at bounding box center [111, 359] width 36 height 17
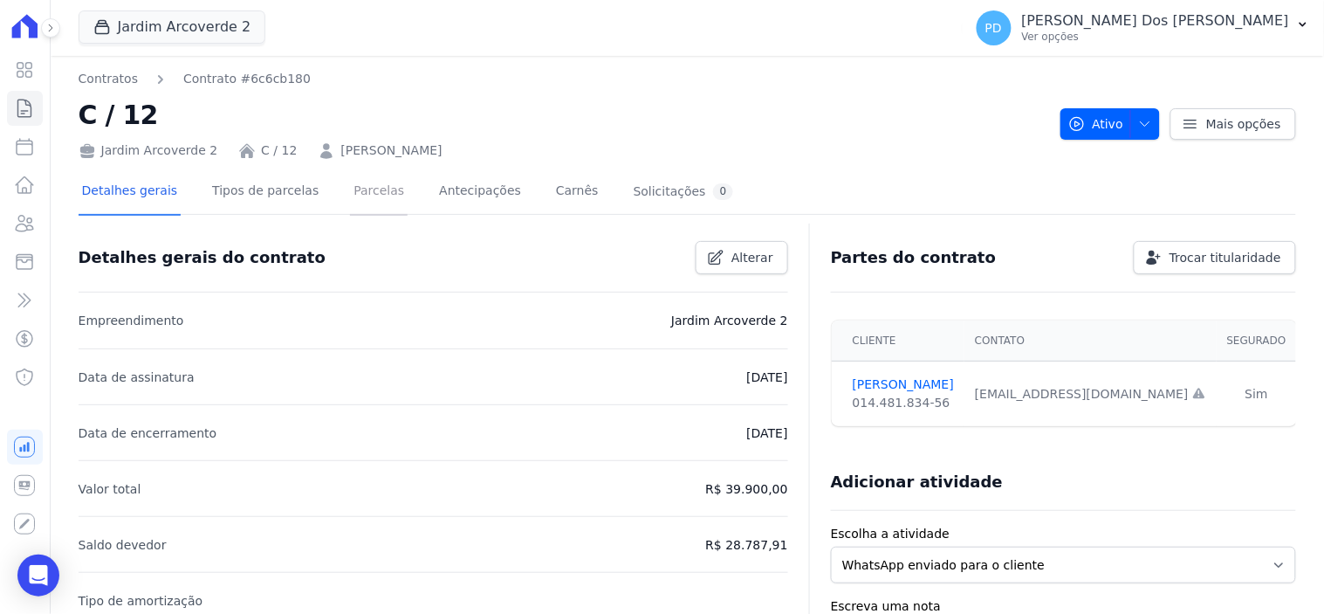
click at [359, 186] on link "Parcelas" at bounding box center [379, 192] width 58 height 46
